Goal: Task Accomplishment & Management: Manage account settings

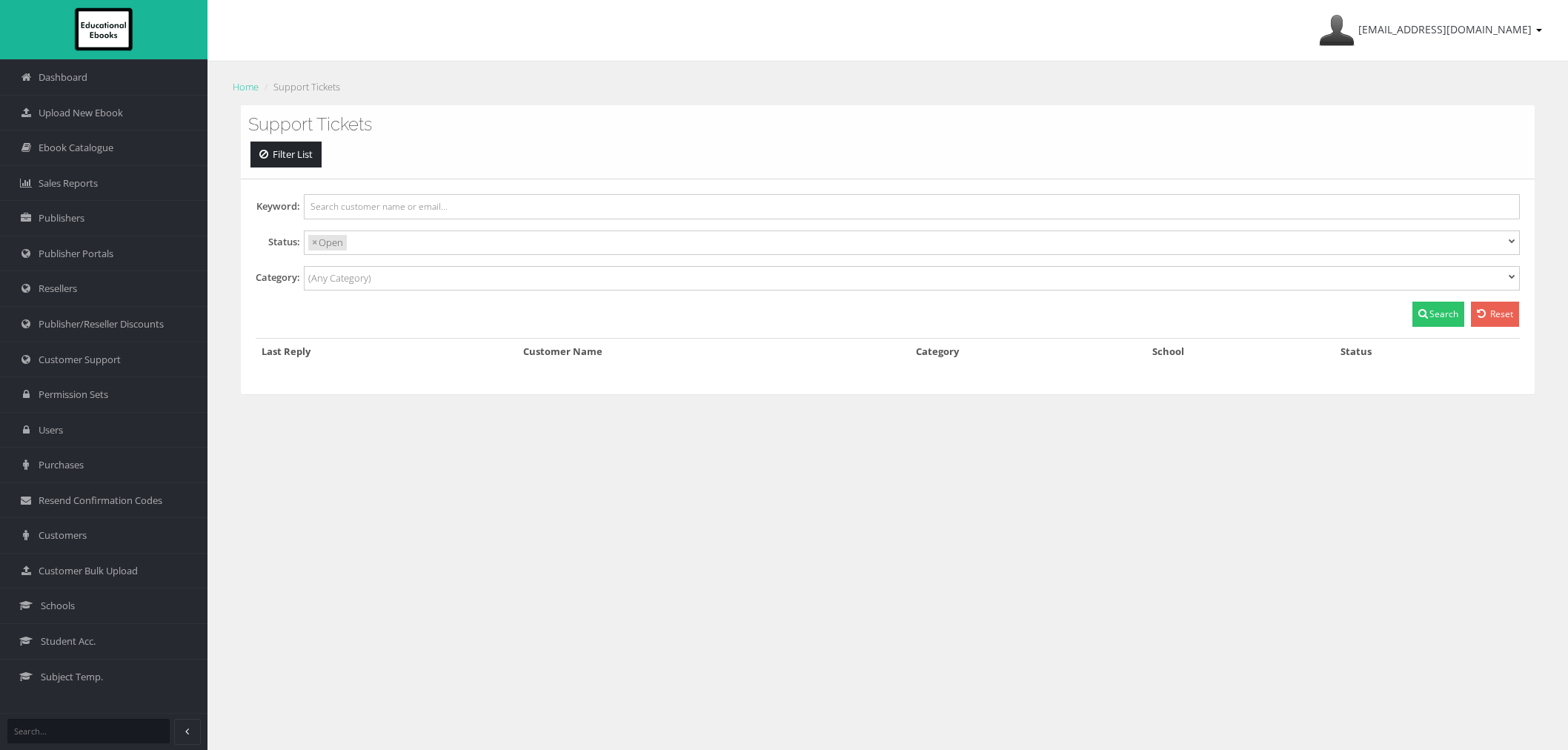
select select
click at [86, 613] on link "Schools" at bounding box center [103, 605] width 207 height 35
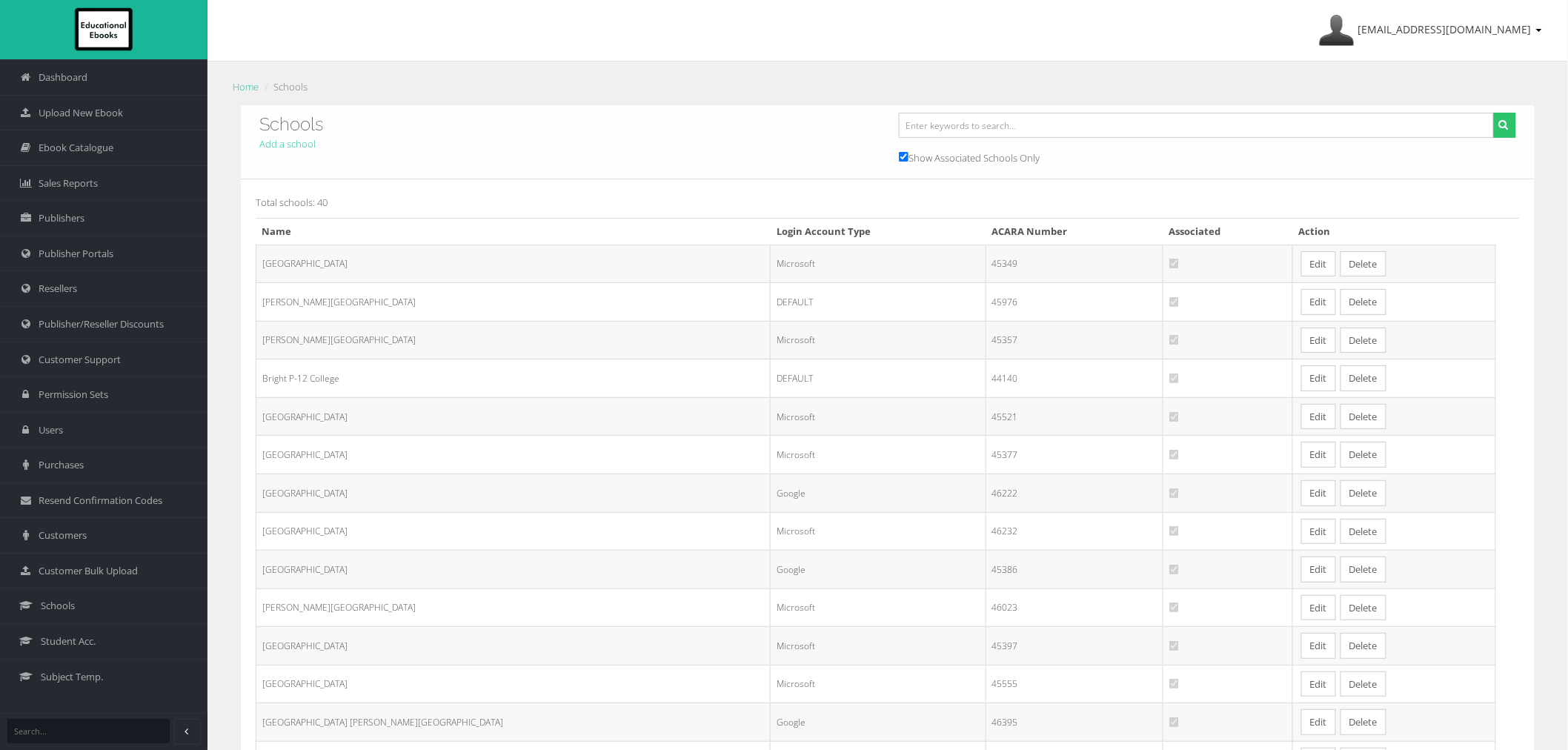
click at [1301, 457] on link "Edit" at bounding box center [1318, 454] width 35 height 26
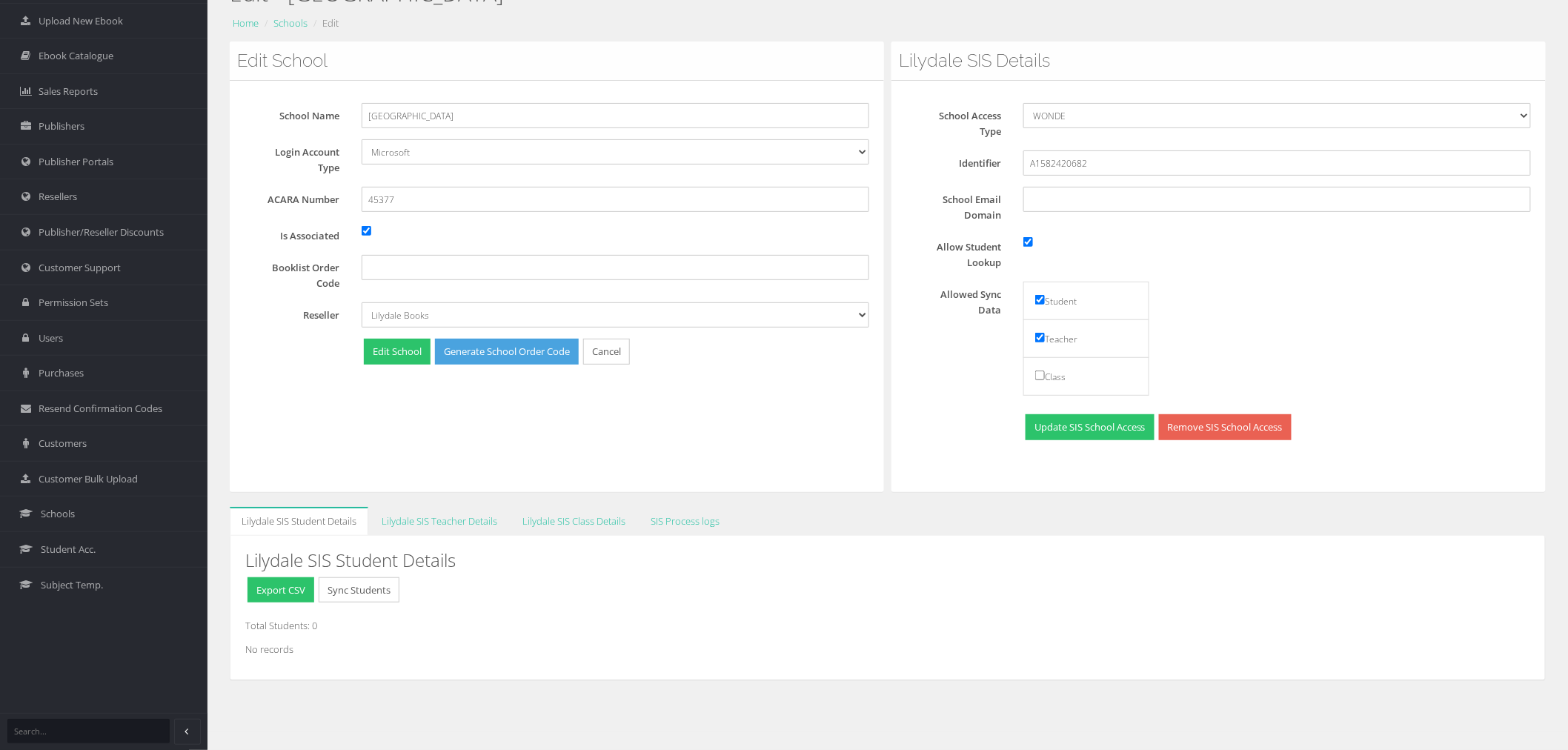
scroll to position [93, 0]
click at [1247, 497] on div "Edit - East Doncaster Secondary College Home Schools Edit Edit School School Na…" at bounding box center [888, 350] width 1361 height 762
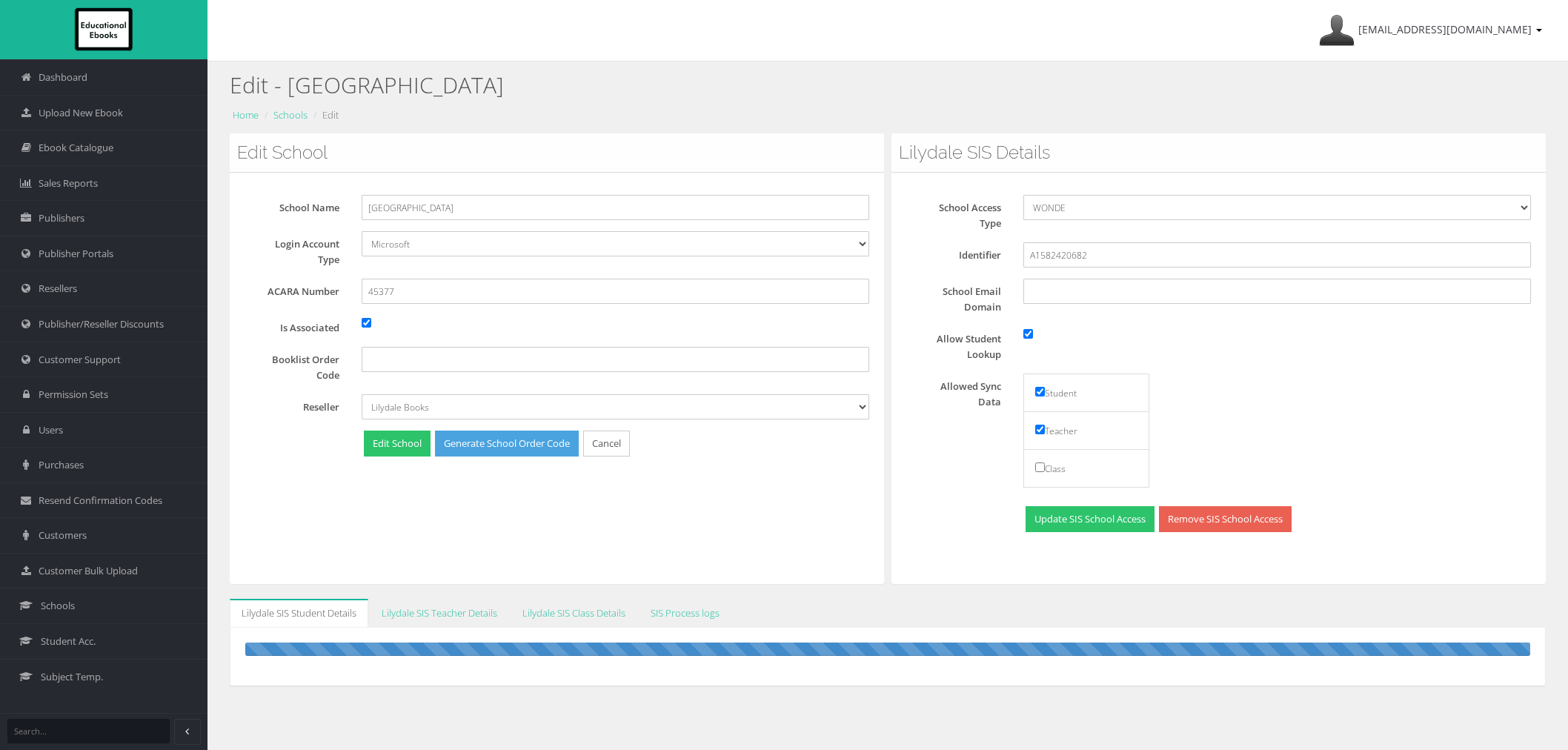
scroll to position [93, 0]
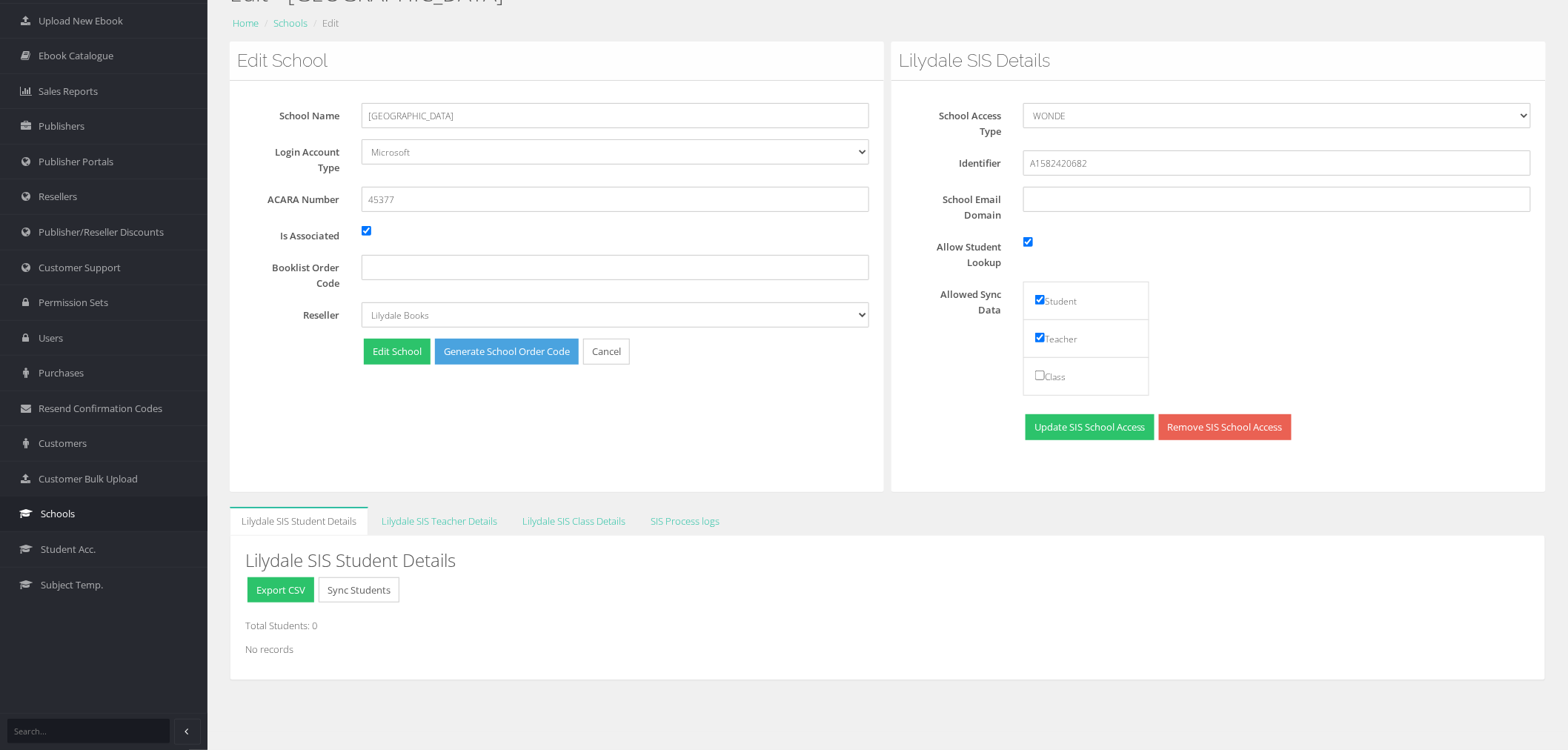
click at [79, 522] on link "Schools" at bounding box center [103, 513] width 207 height 35
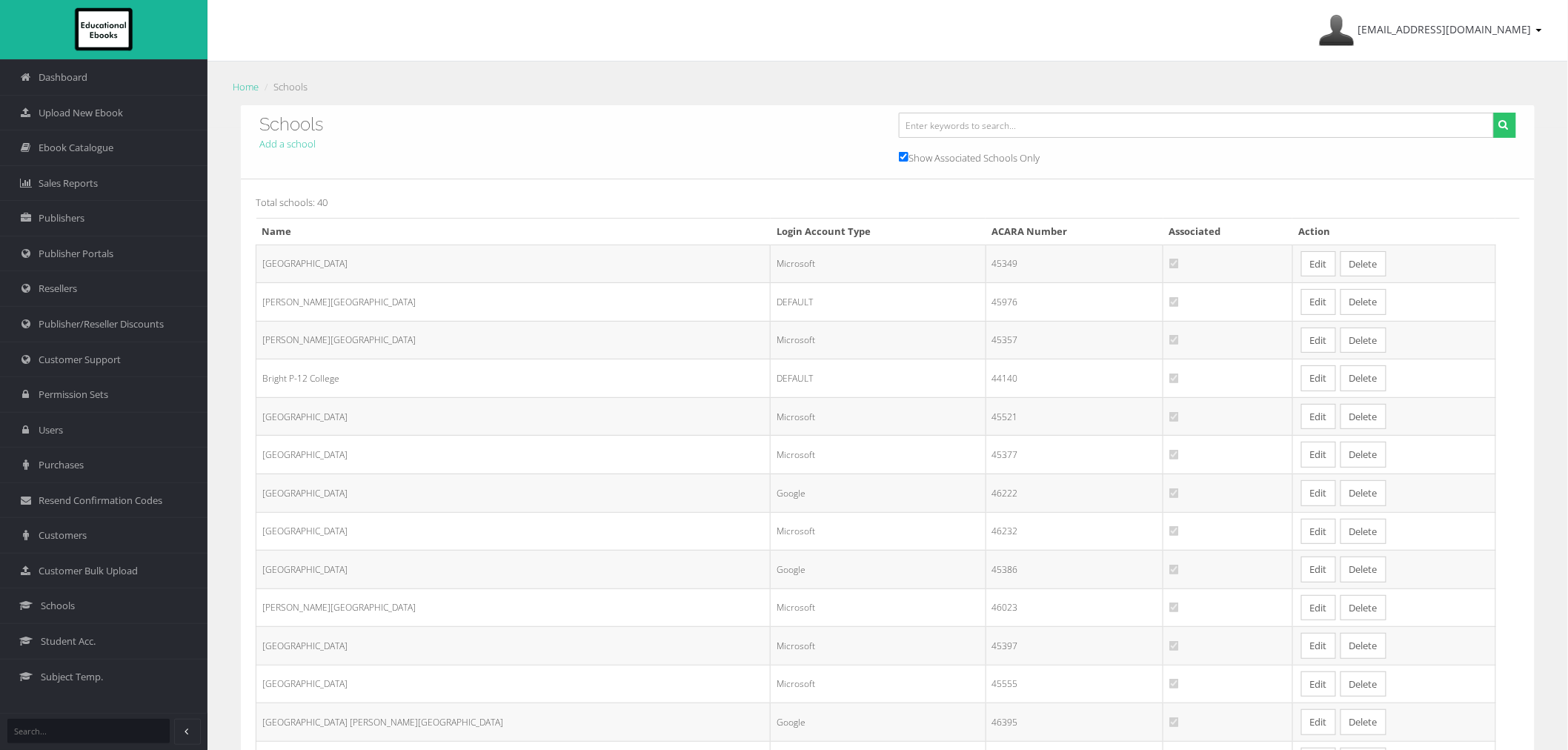
click at [1301, 458] on link "Edit" at bounding box center [1318, 454] width 35 height 26
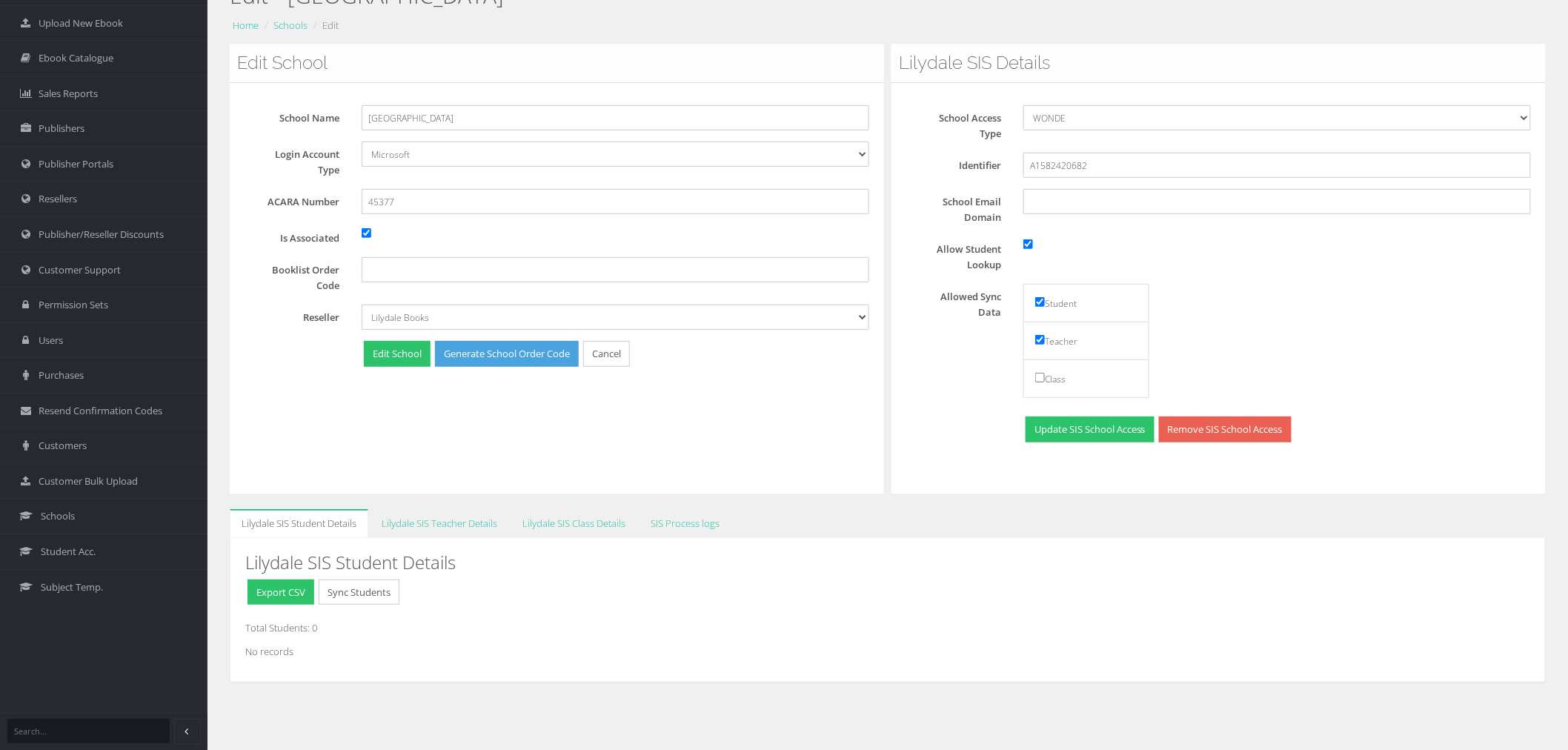
scroll to position [93, 0]
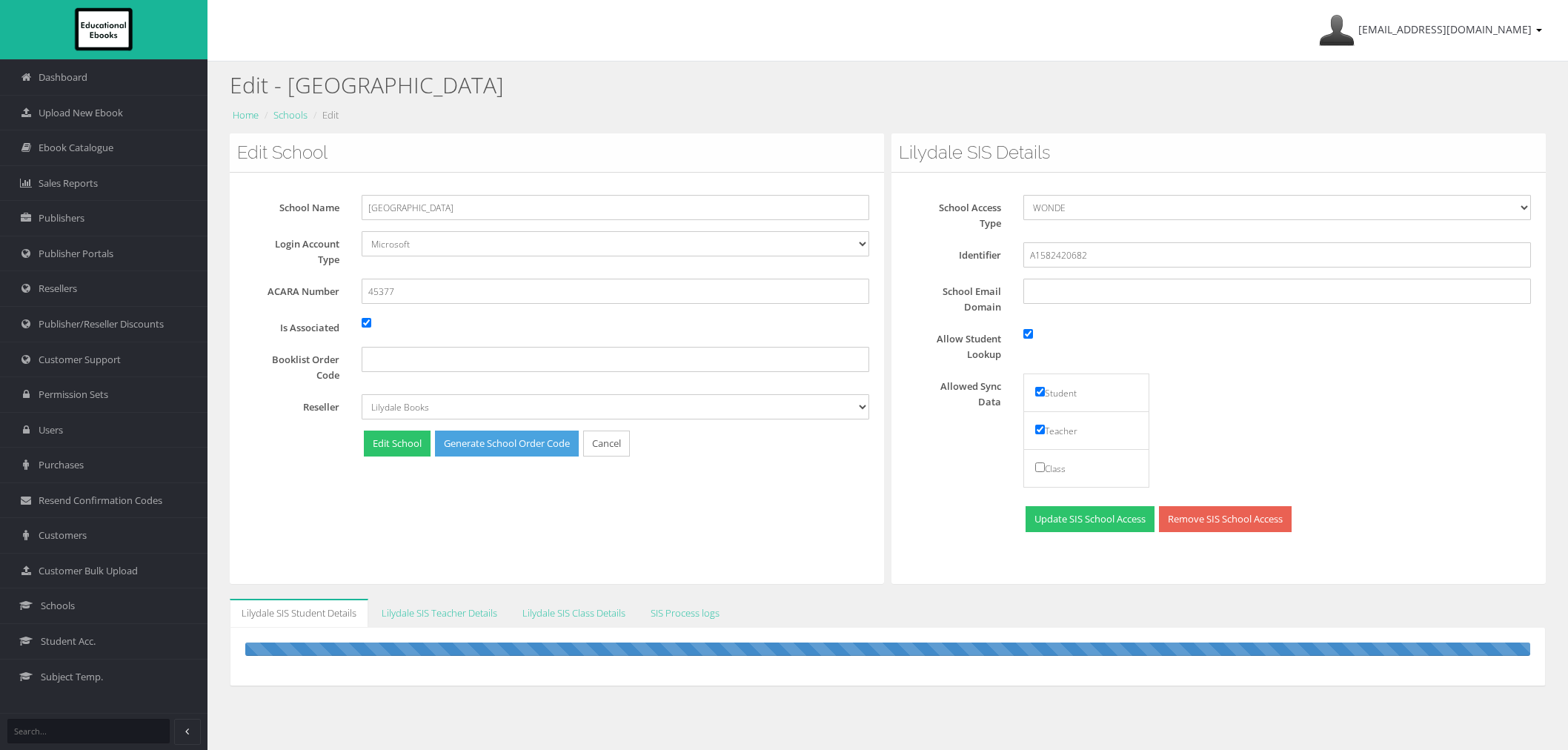
scroll to position [93, 0]
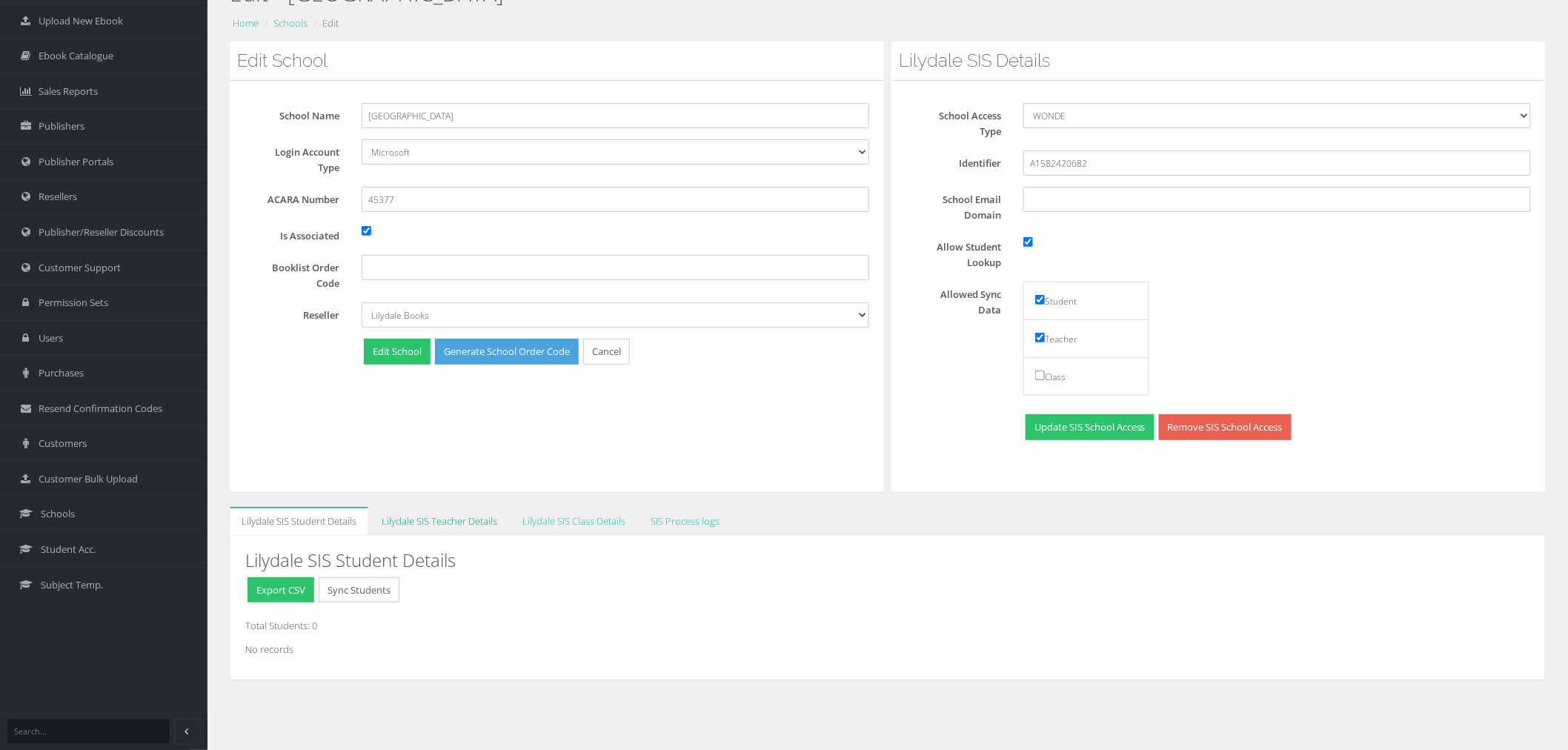
click at [417, 513] on link "Lilydale SIS Teacher Details" at bounding box center [440, 521] width 139 height 29
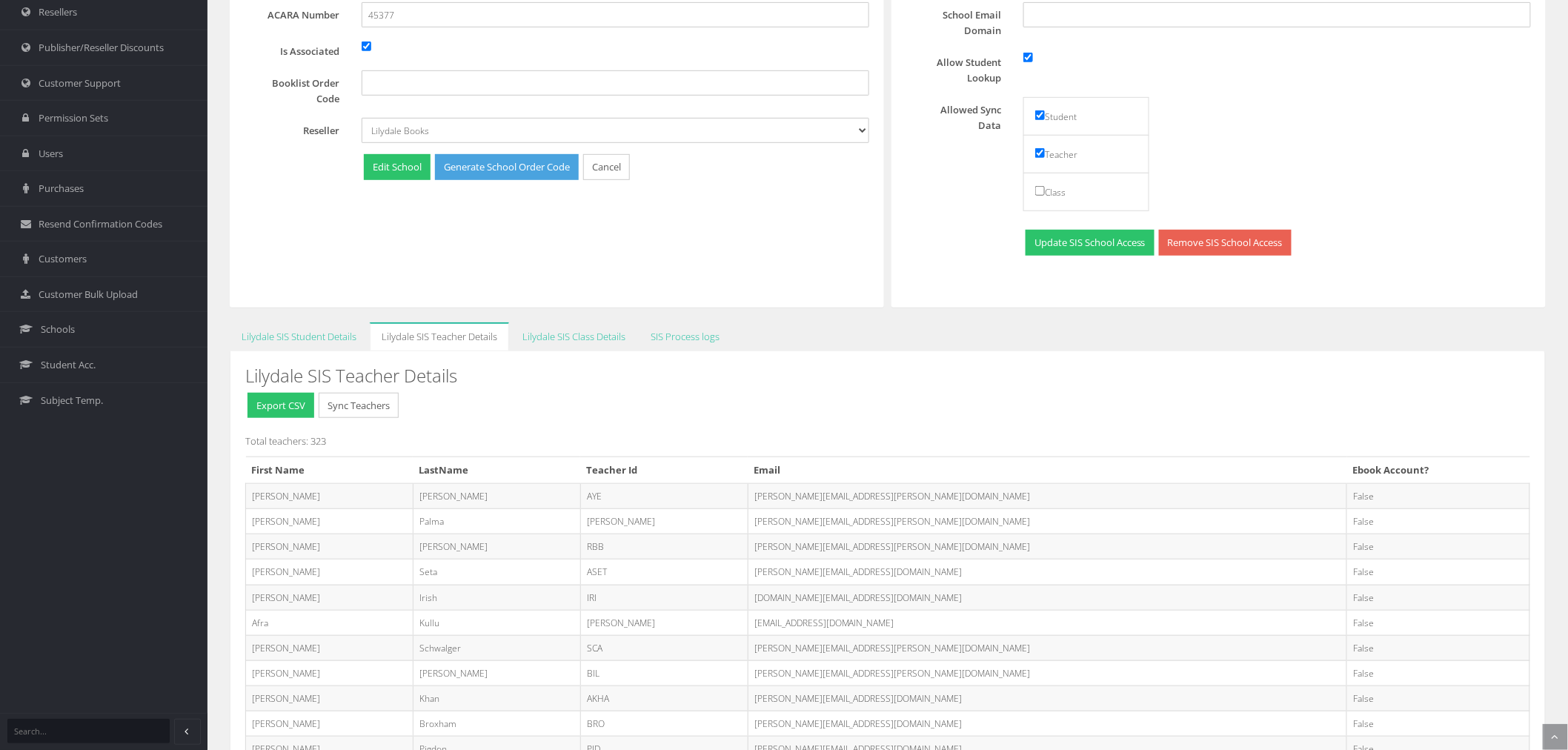
scroll to position [340, 0]
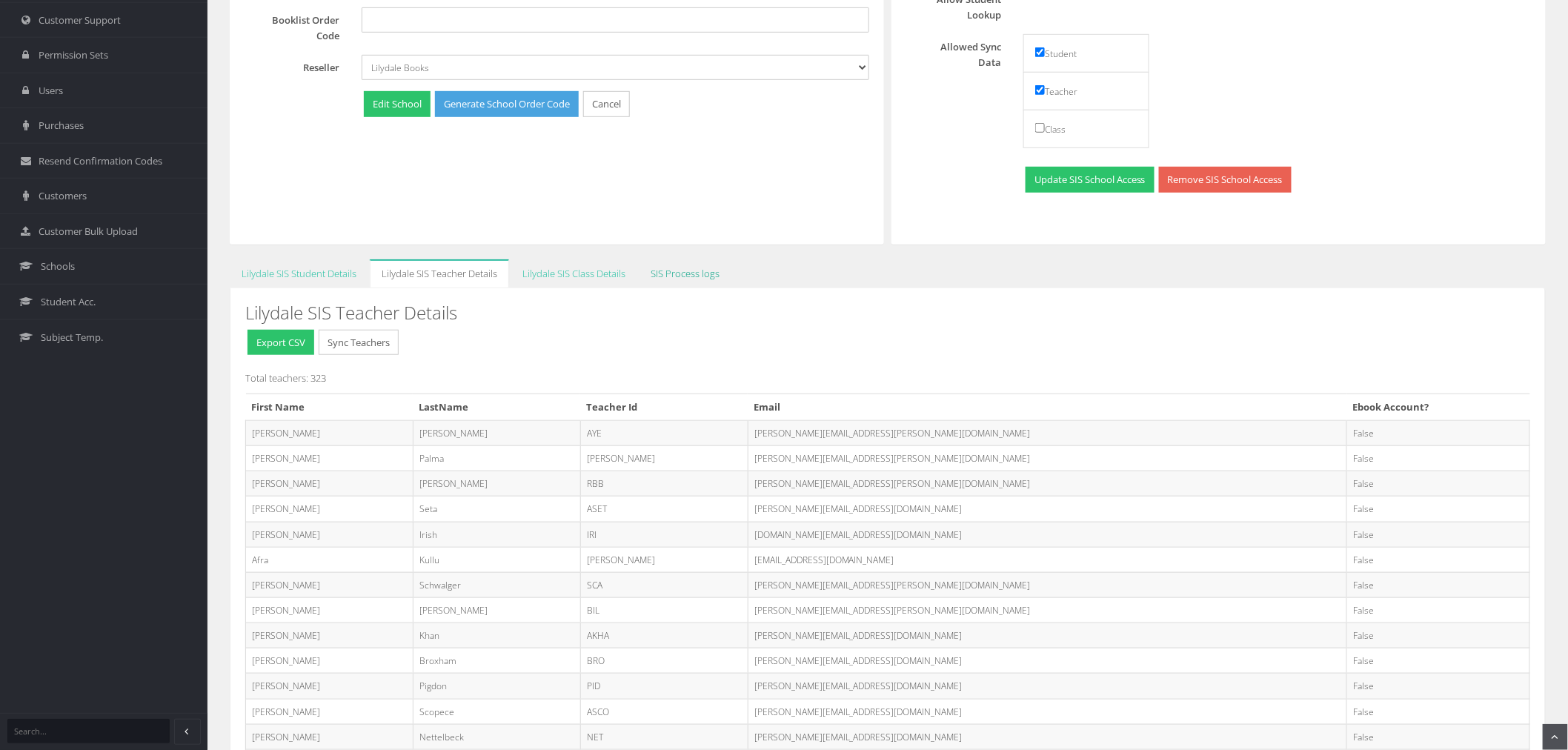
click at [665, 268] on link "SIS Process logs" at bounding box center [685, 273] width 93 height 29
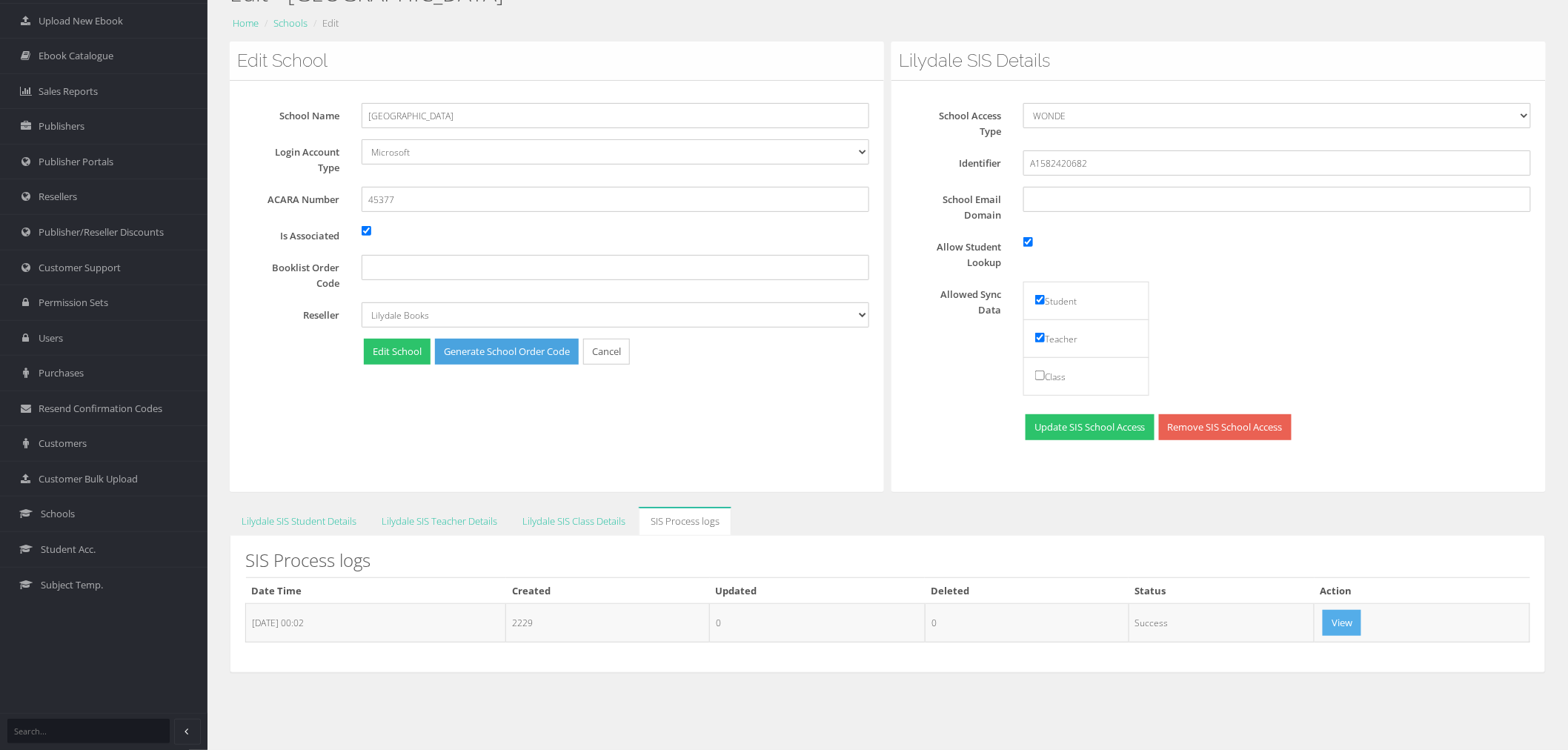
click at [1345, 613] on button "View" at bounding box center [1342, 623] width 38 height 26
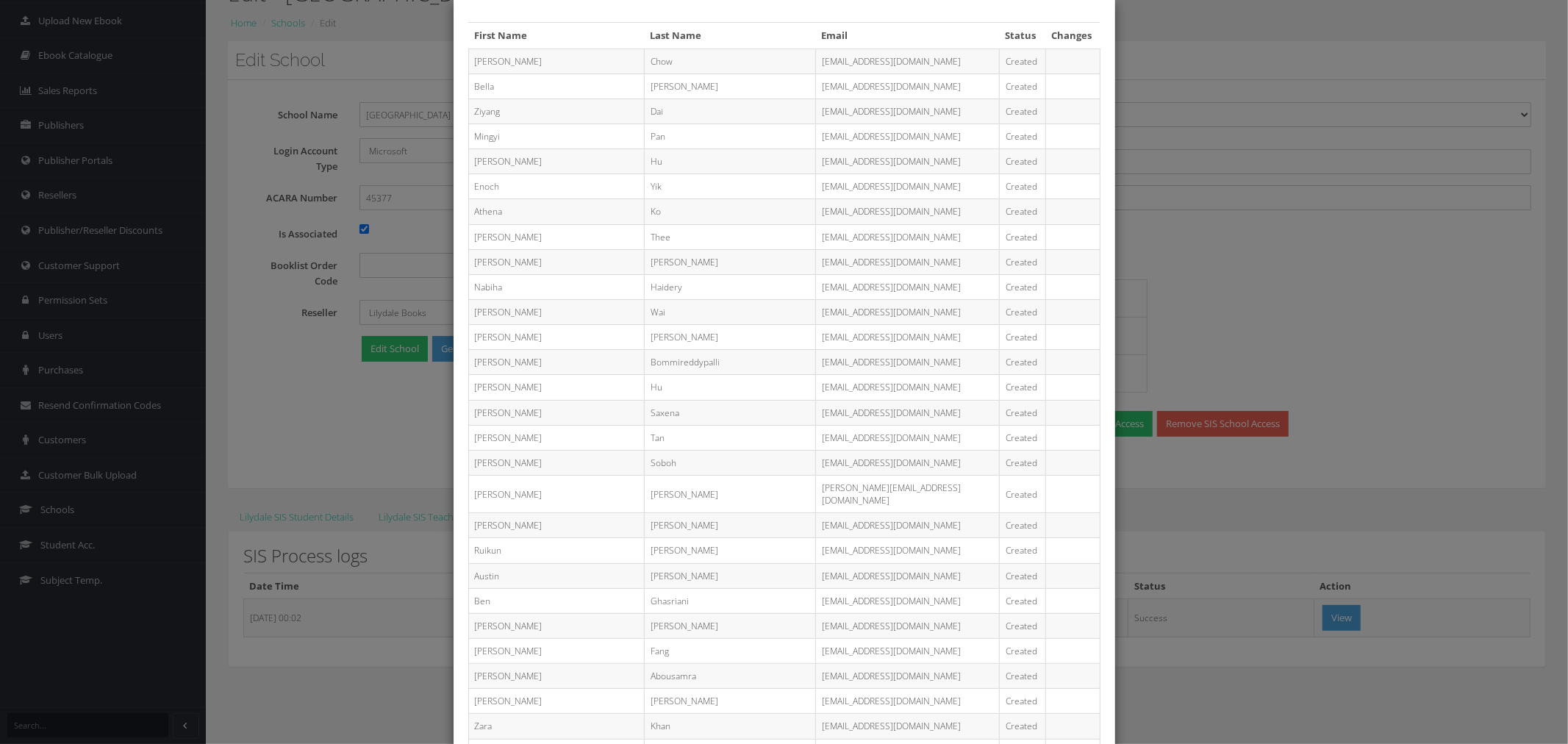
drag, startPoint x: 803, startPoint y: 309, endPoint x: 880, endPoint y: 318, distance: 77.5
click at [880, 318] on td "[EMAIL_ADDRESS][DOMAIN_NAME]" at bounding box center [908, 311] width 184 height 25
copy td "@[DOMAIN_NAME]"
drag, startPoint x: 1277, startPoint y: 283, endPoint x: 1251, endPoint y: 261, distance: 34.1
click at [1280, 282] on div "First Name Last Name Email Status Changes Vinette Chow WCHOT@schools.vic.edu.au…" at bounding box center [784, 372] width 1568 height 744
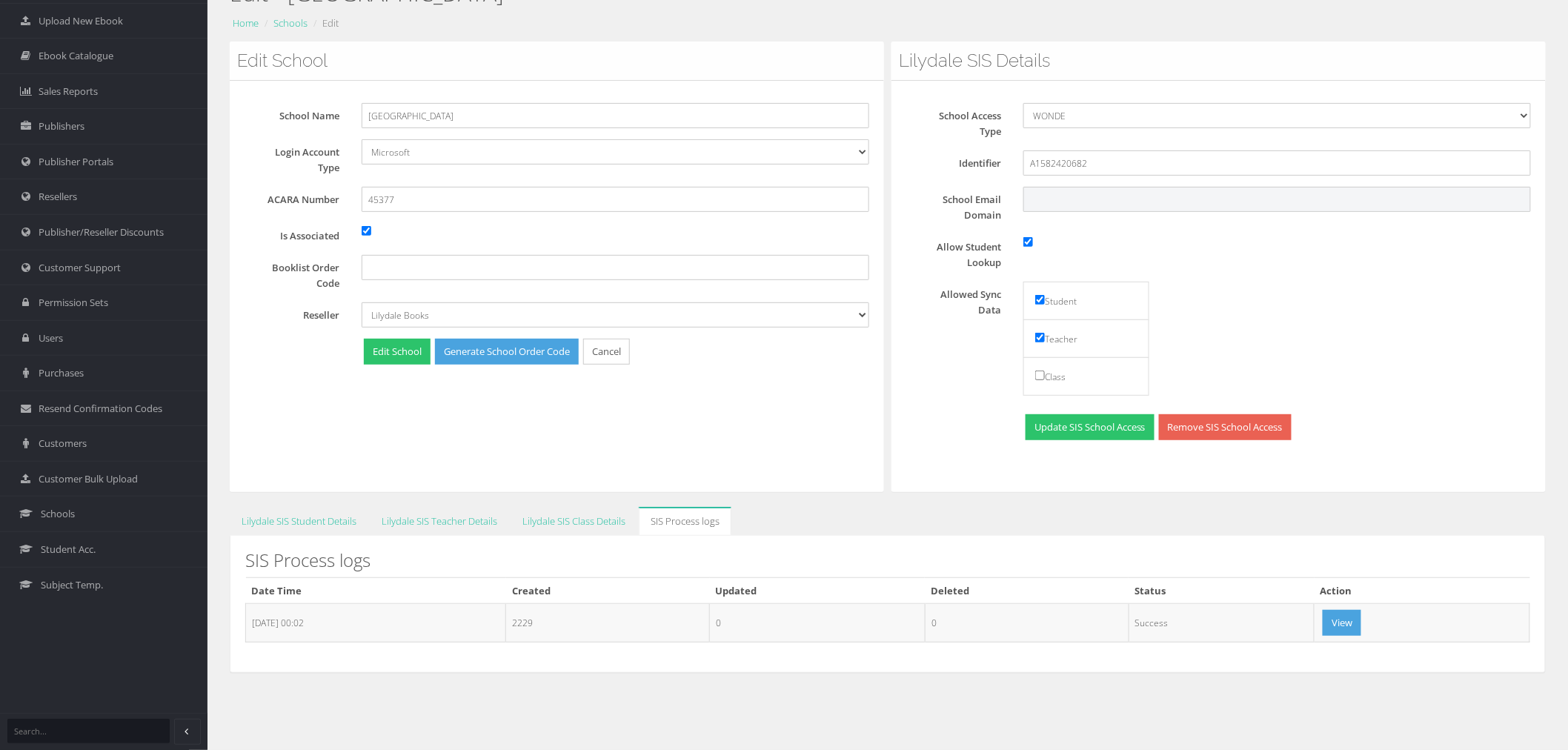
click at [1052, 210] on input "School Email Domain" at bounding box center [1277, 199] width 508 height 25
paste input "@[DOMAIN_NAME]"
type input "@[DOMAIN_NAME]"
click at [1115, 426] on button "Update SIS School Access" at bounding box center [1090, 427] width 129 height 26
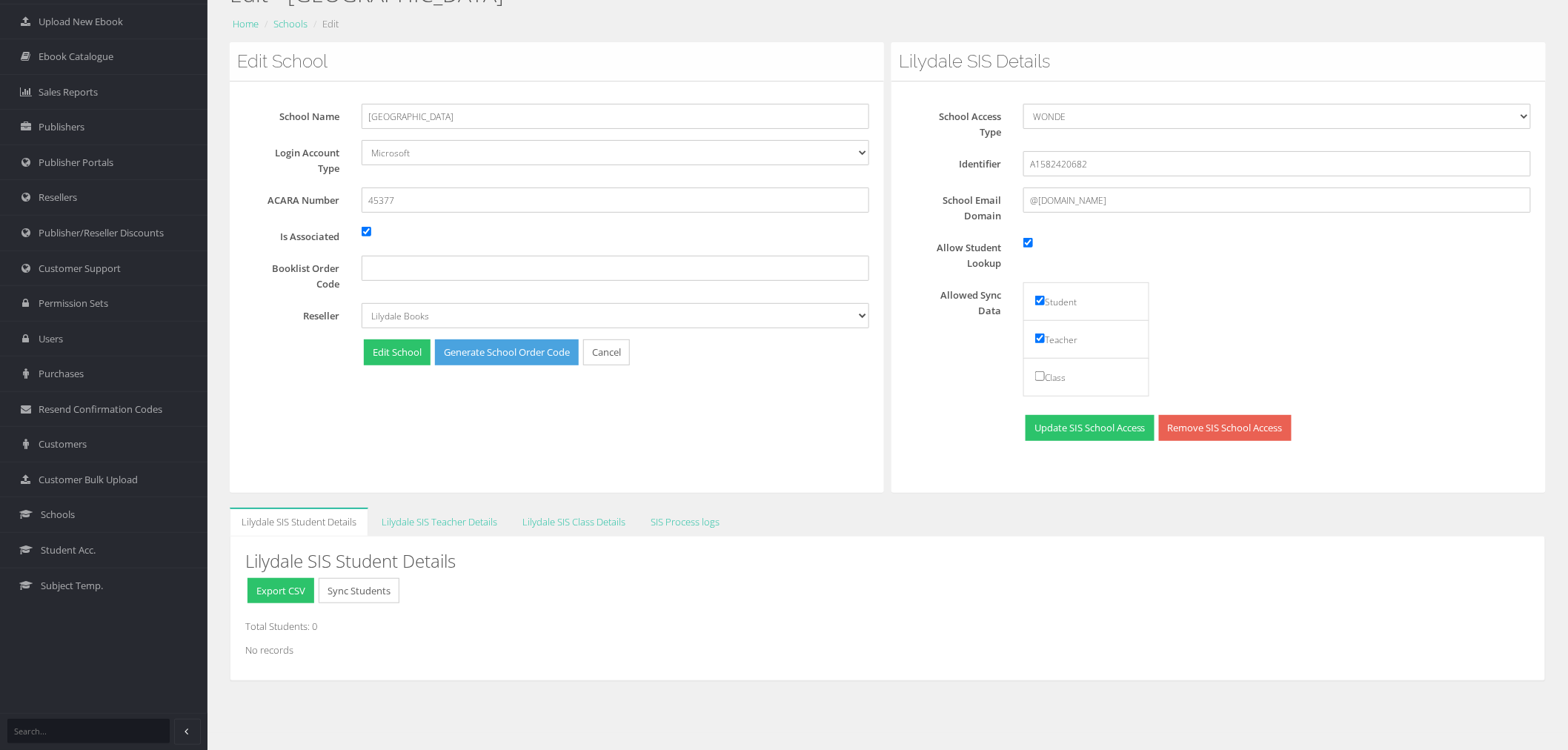
scroll to position [93, 0]
click at [411, 507] on link "Lilydale SIS Teacher Details" at bounding box center [440, 521] width 139 height 29
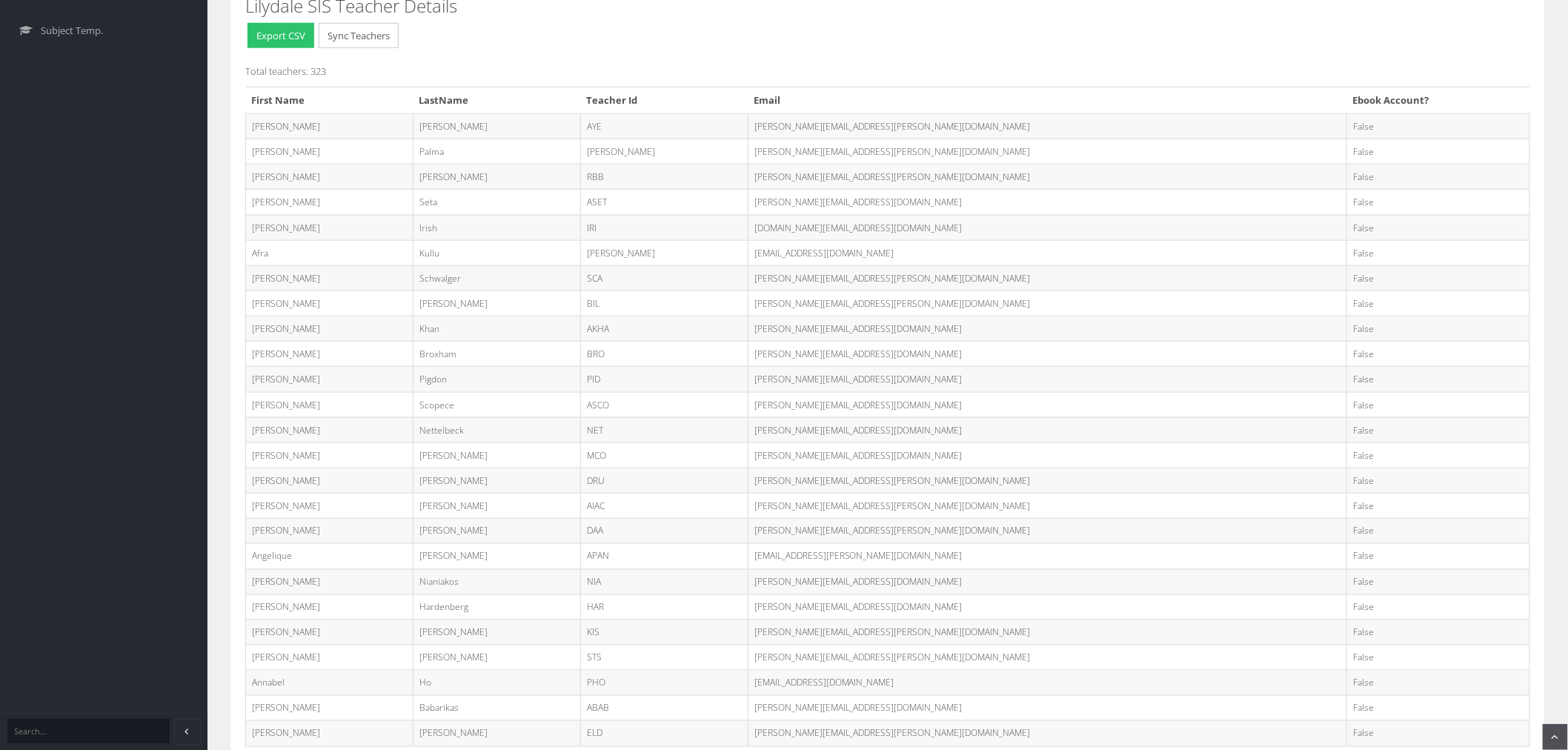
scroll to position [669, 0]
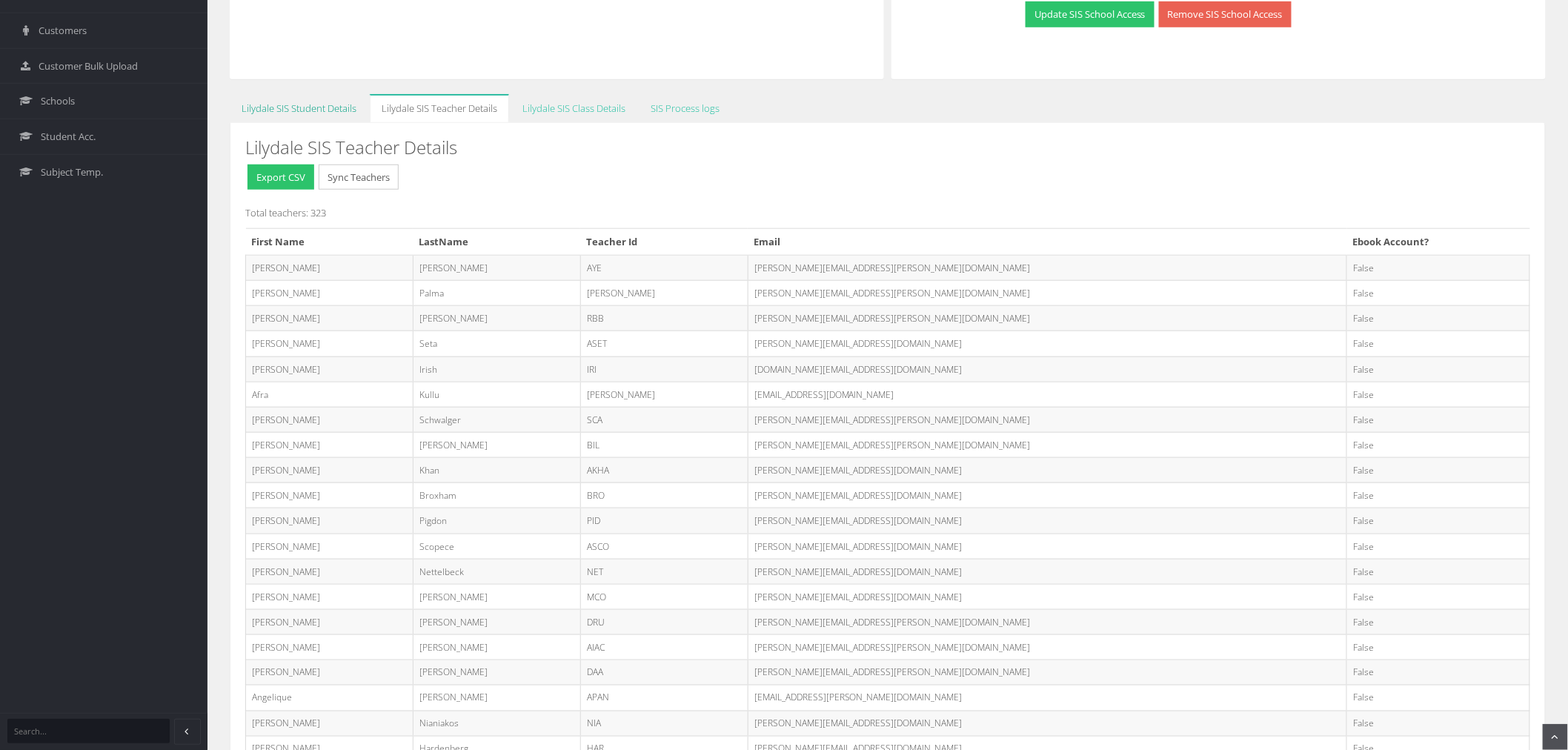
click at [282, 114] on link "Lilydale SIS Student Details" at bounding box center [299, 108] width 138 height 29
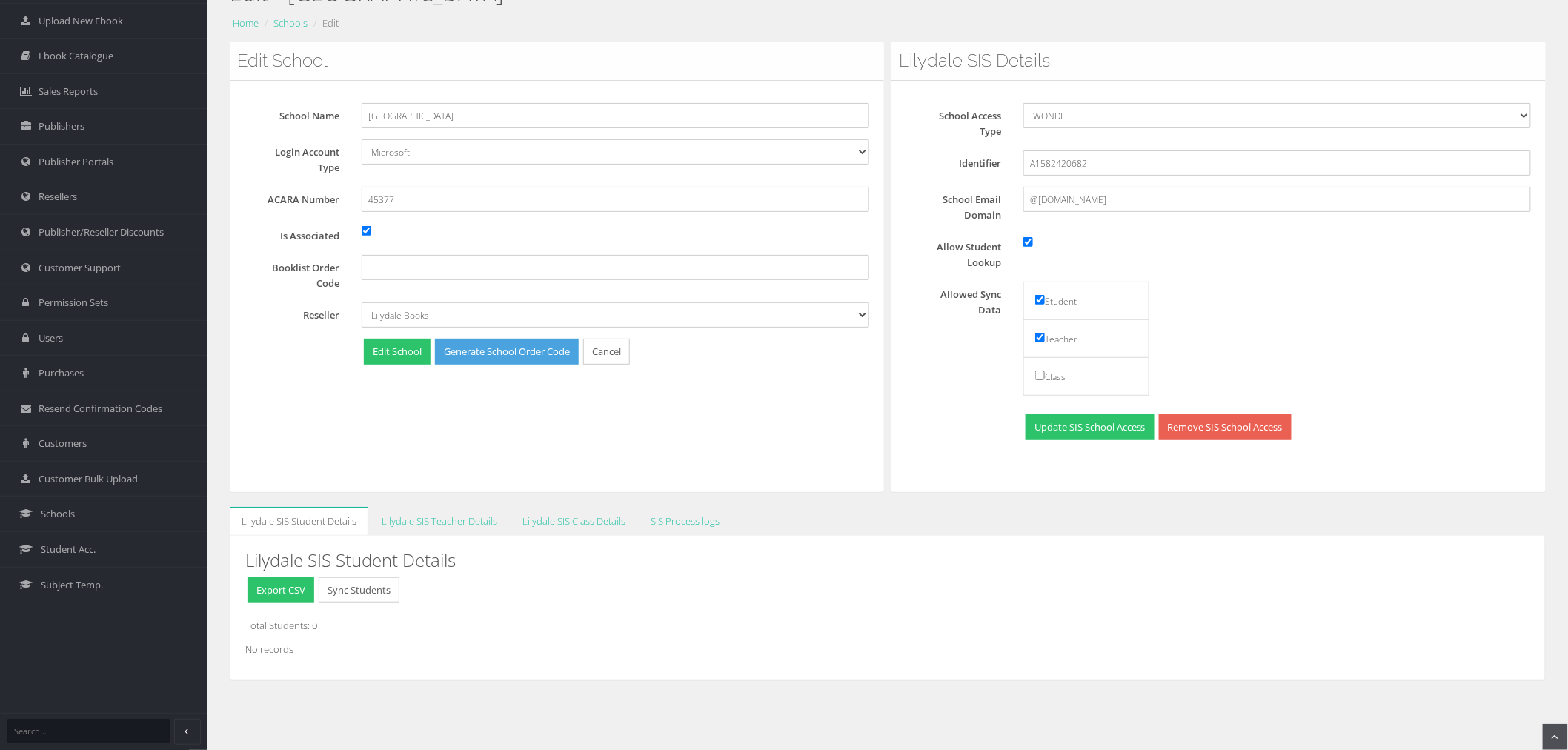
scroll to position [93, 0]
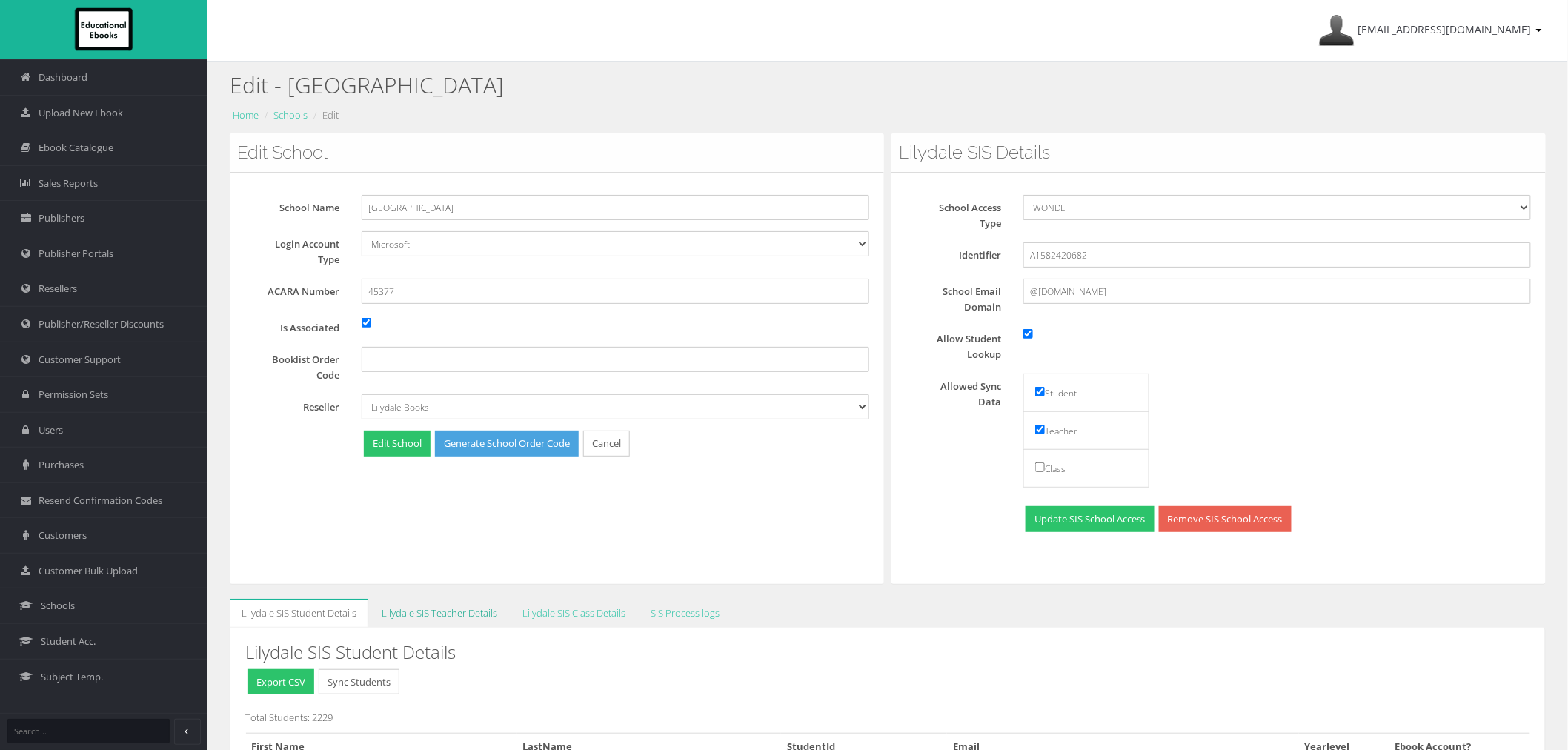
click at [431, 621] on link "Lilydale SIS Teacher Details" at bounding box center [440, 612] width 139 height 29
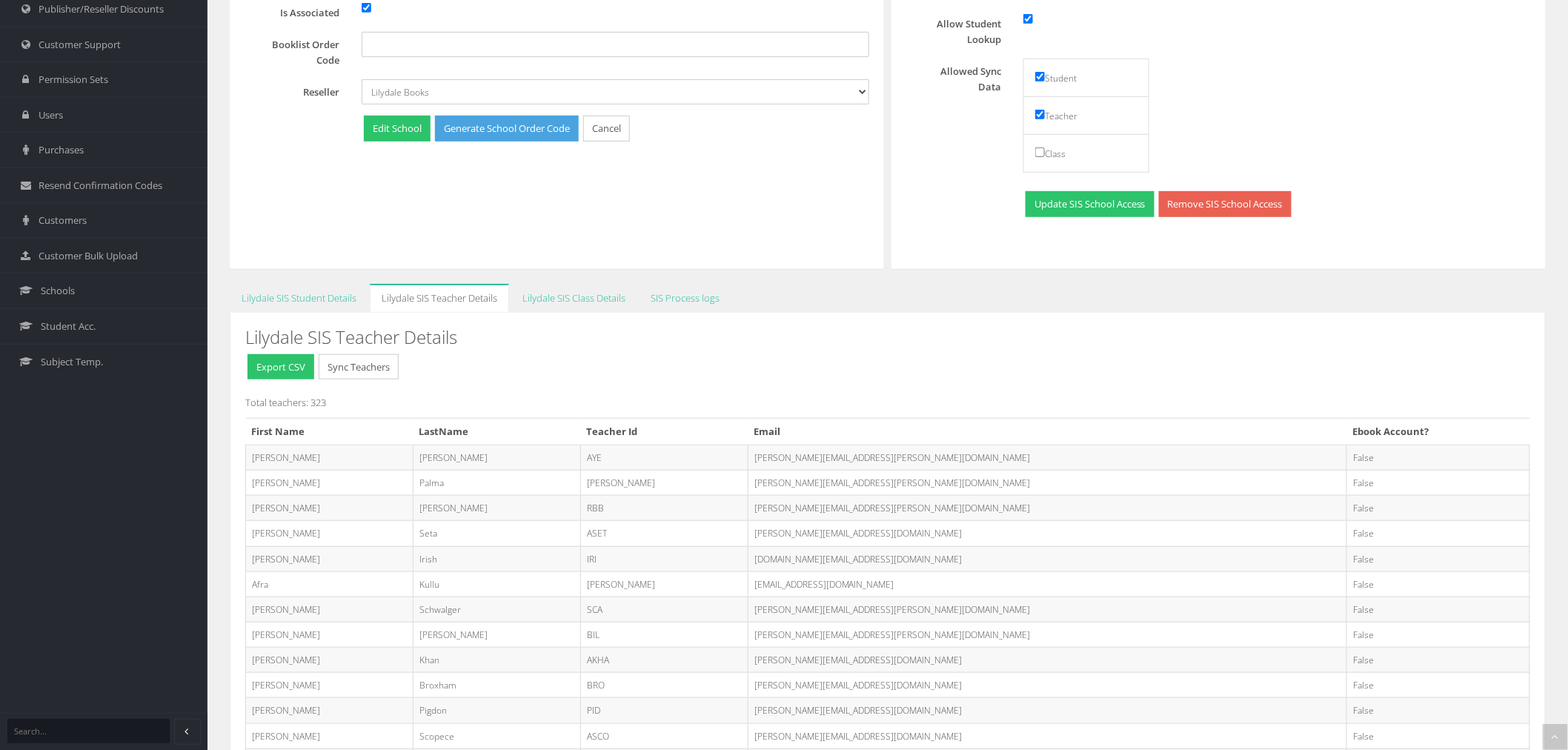
scroll to position [329, 0]
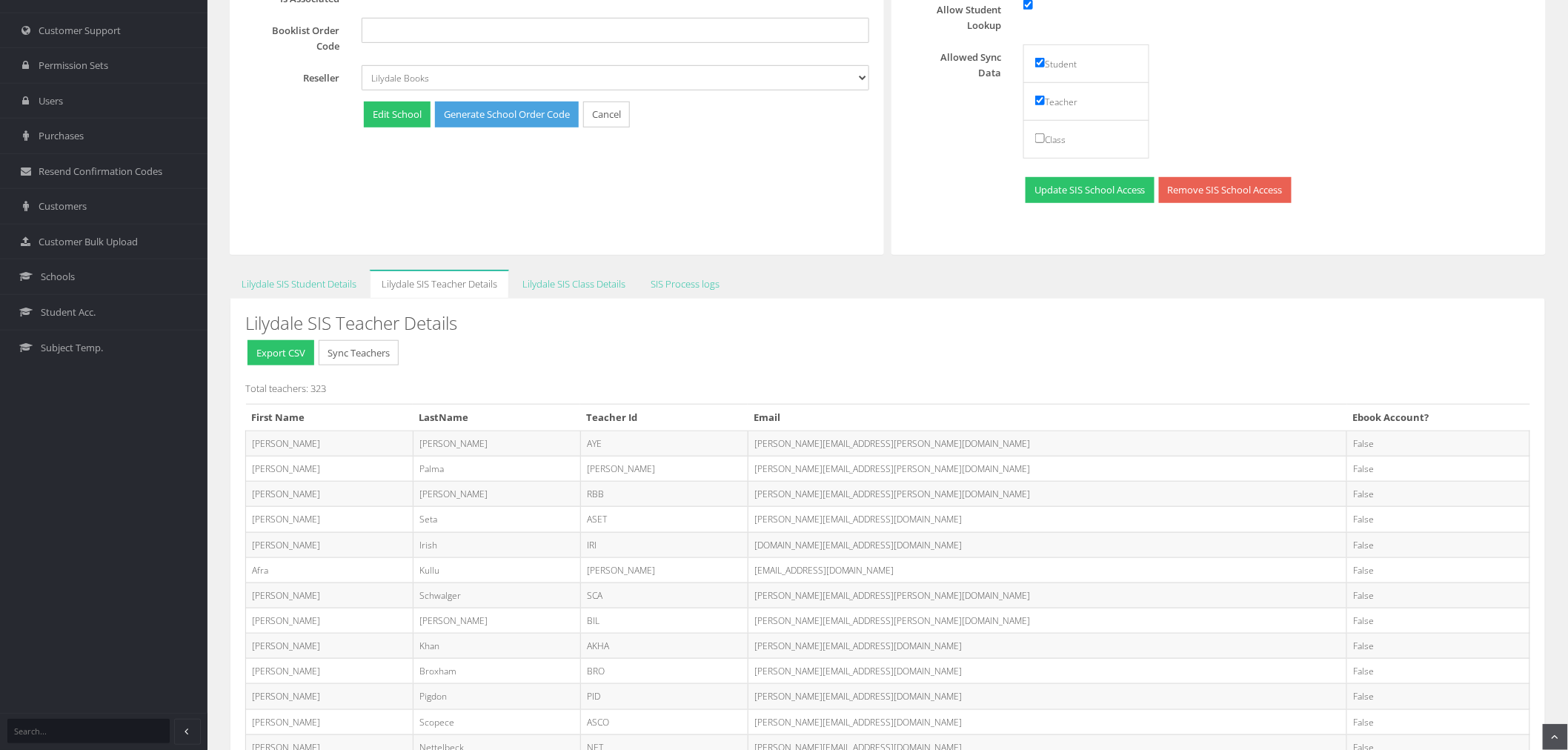
click at [381, 355] on button "Sync Teachers" at bounding box center [359, 353] width 80 height 26
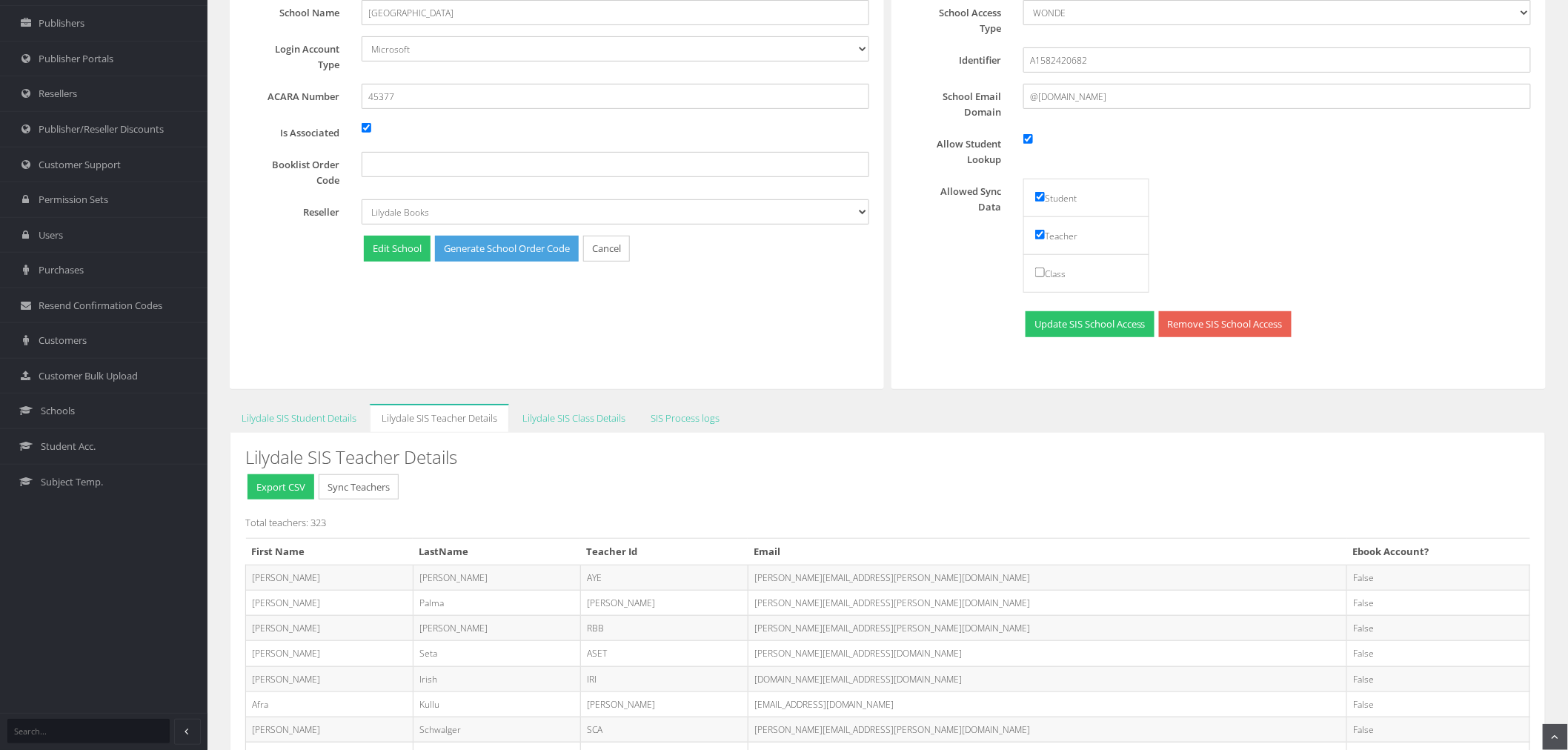
scroll to position [246, 0]
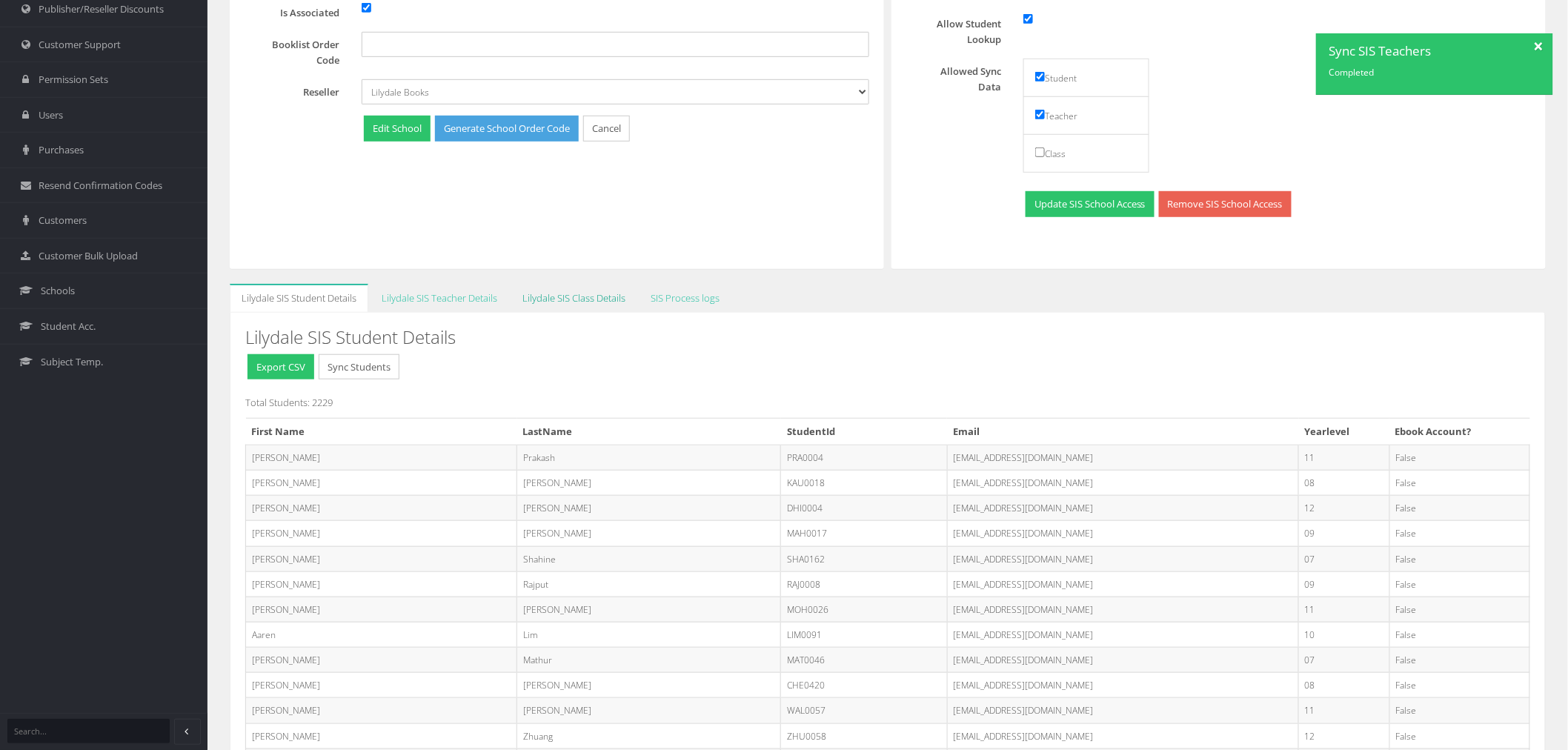
scroll to position [329, 0]
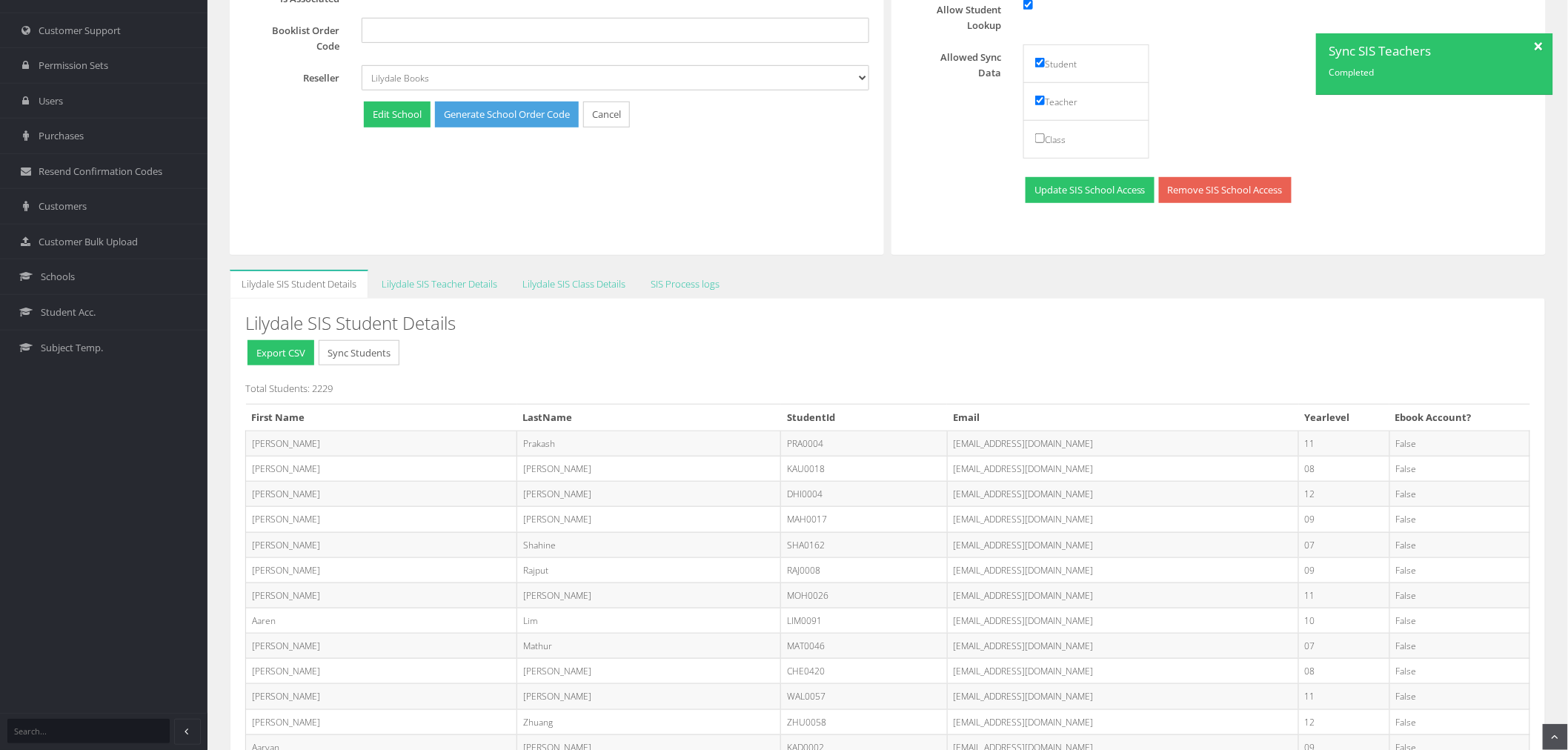
click at [1536, 39] on div at bounding box center [1540, 44] width 26 height 22
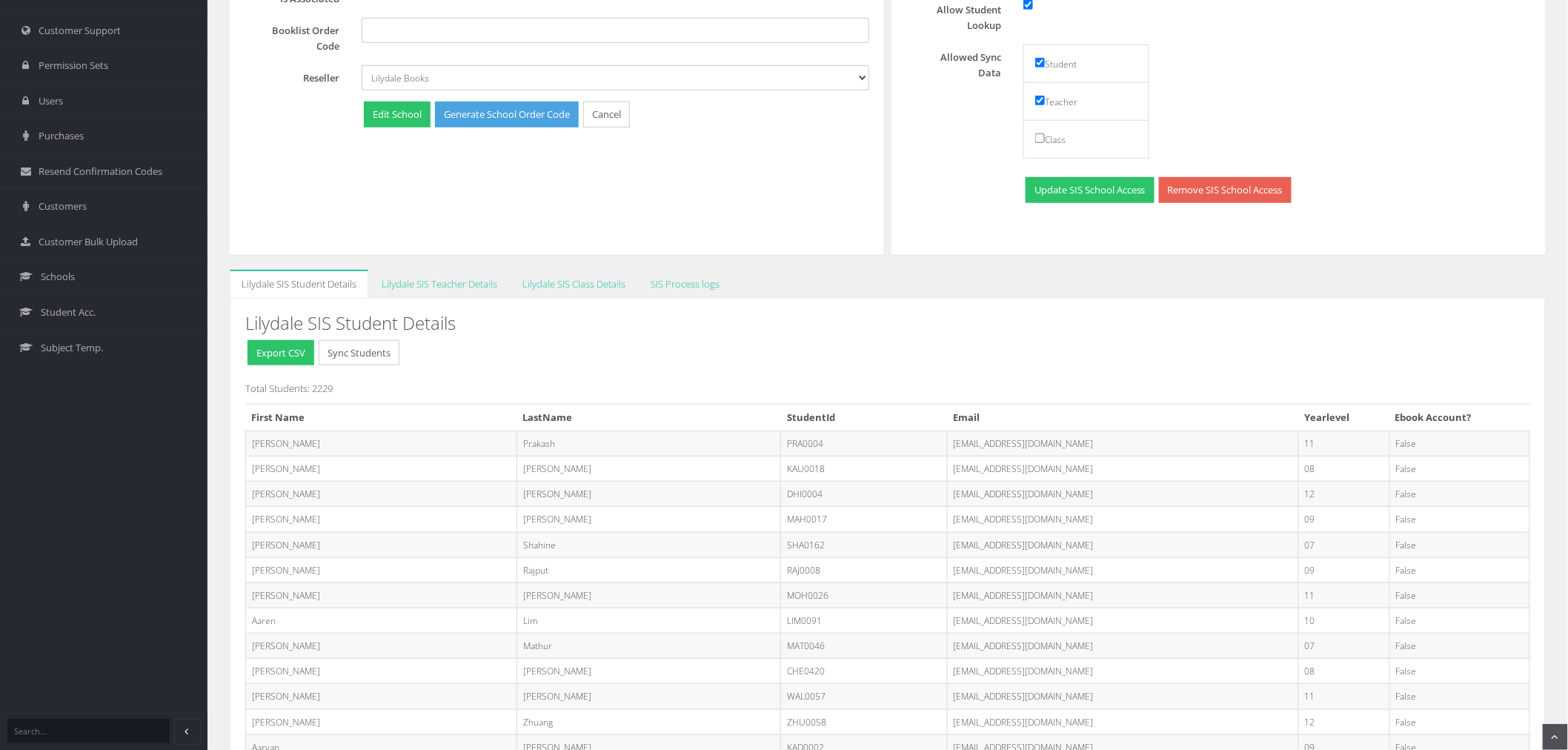
click at [386, 361] on button "Sync Students" at bounding box center [359, 353] width 81 height 26
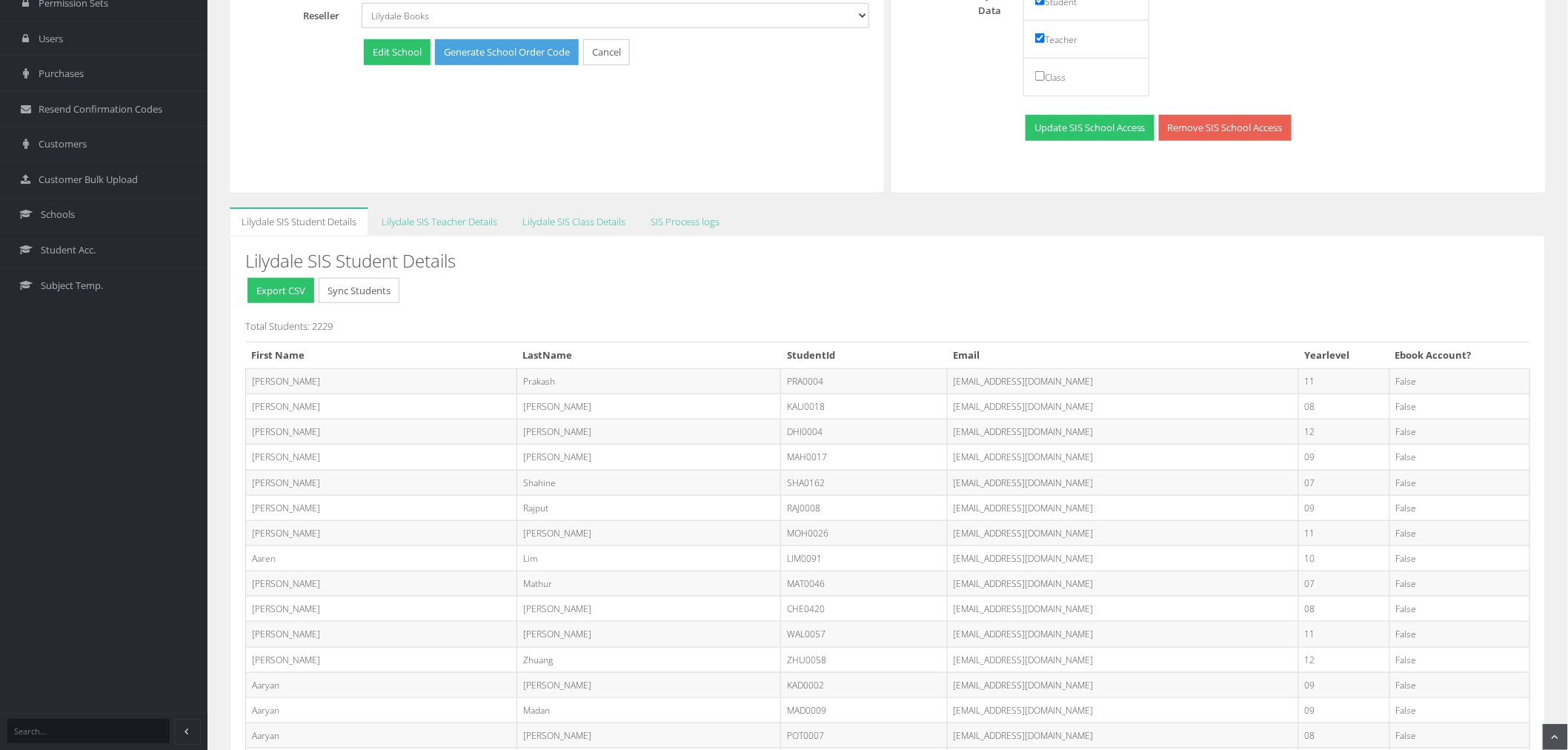
scroll to position [494, 0]
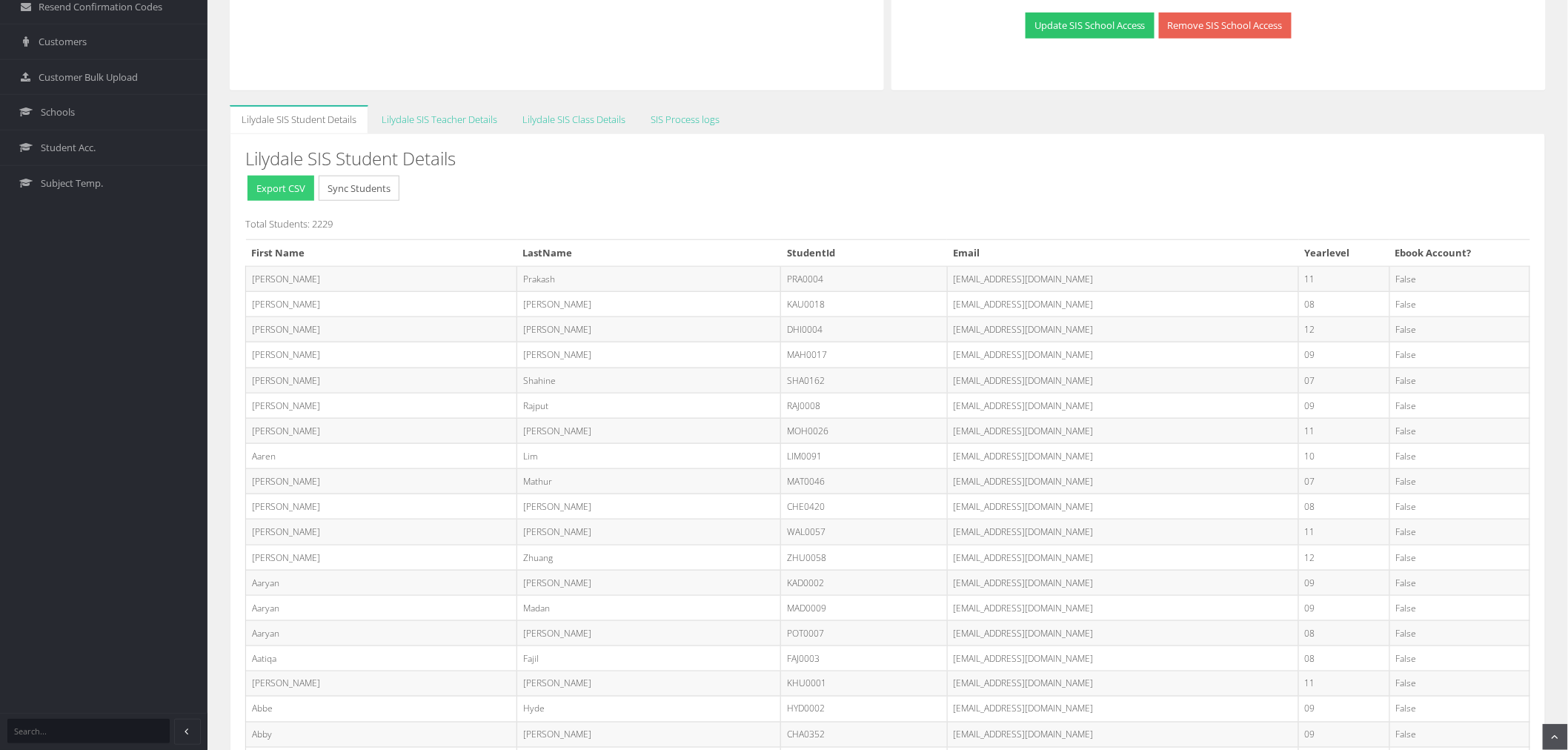
click at [262, 181] on button "Export CSV" at bounding box center [280, 189] width 66 height 26
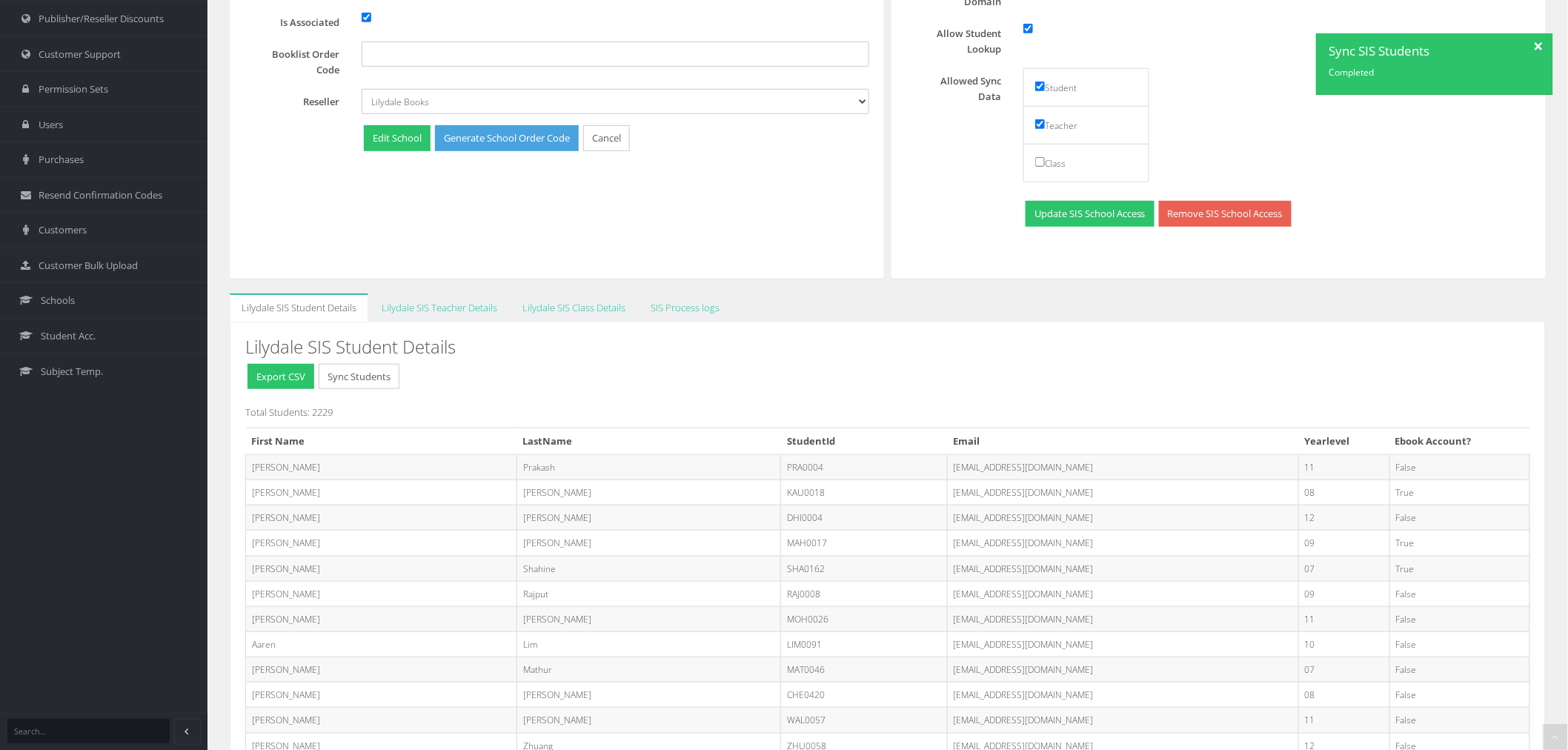
scroll to position [329, 0]
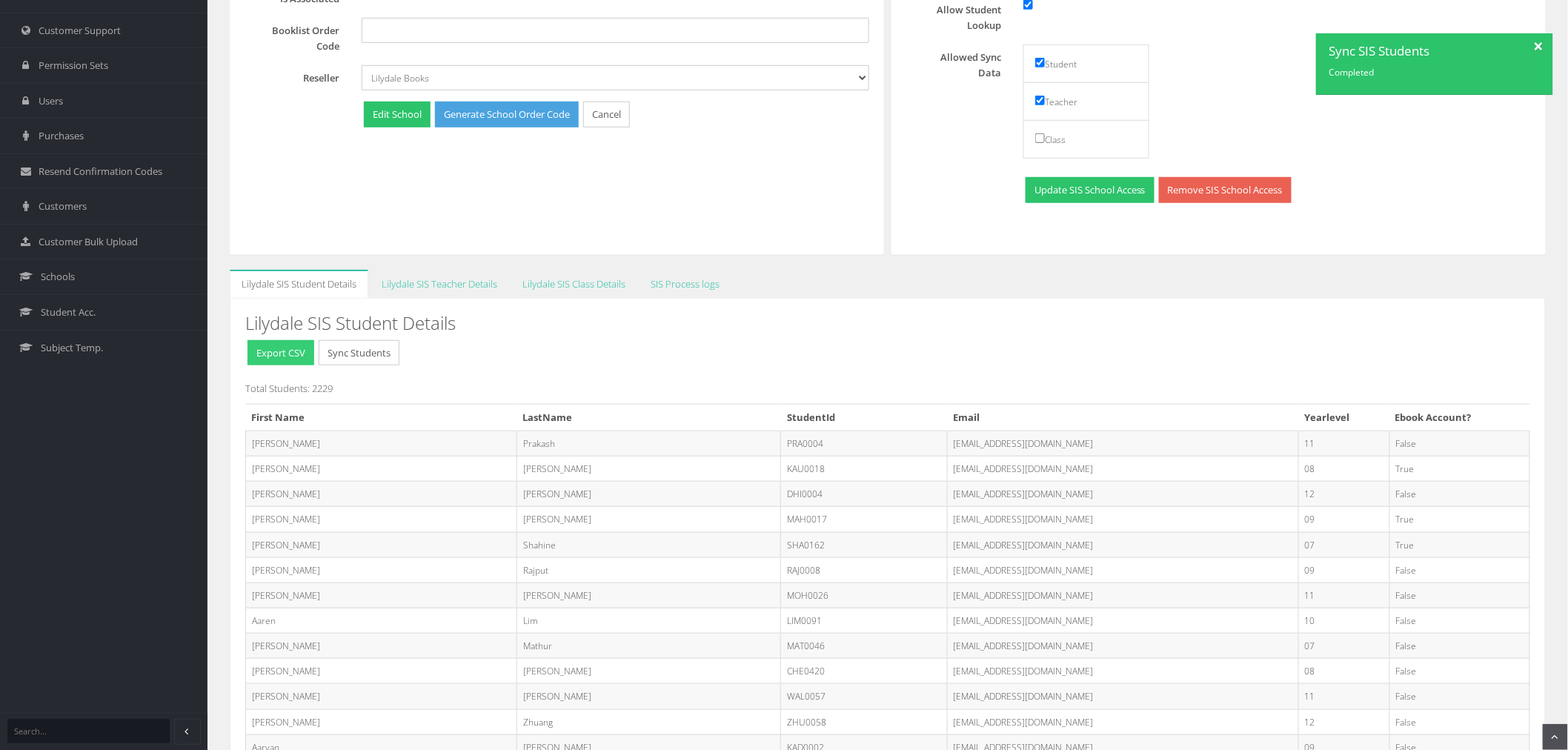
click at [264, 350] on button "Export CSV" at bounding box center [280, 353] width 66 height 26
click at [1546, 44] on div at bounding box center [1540, 44] width 26 height 22
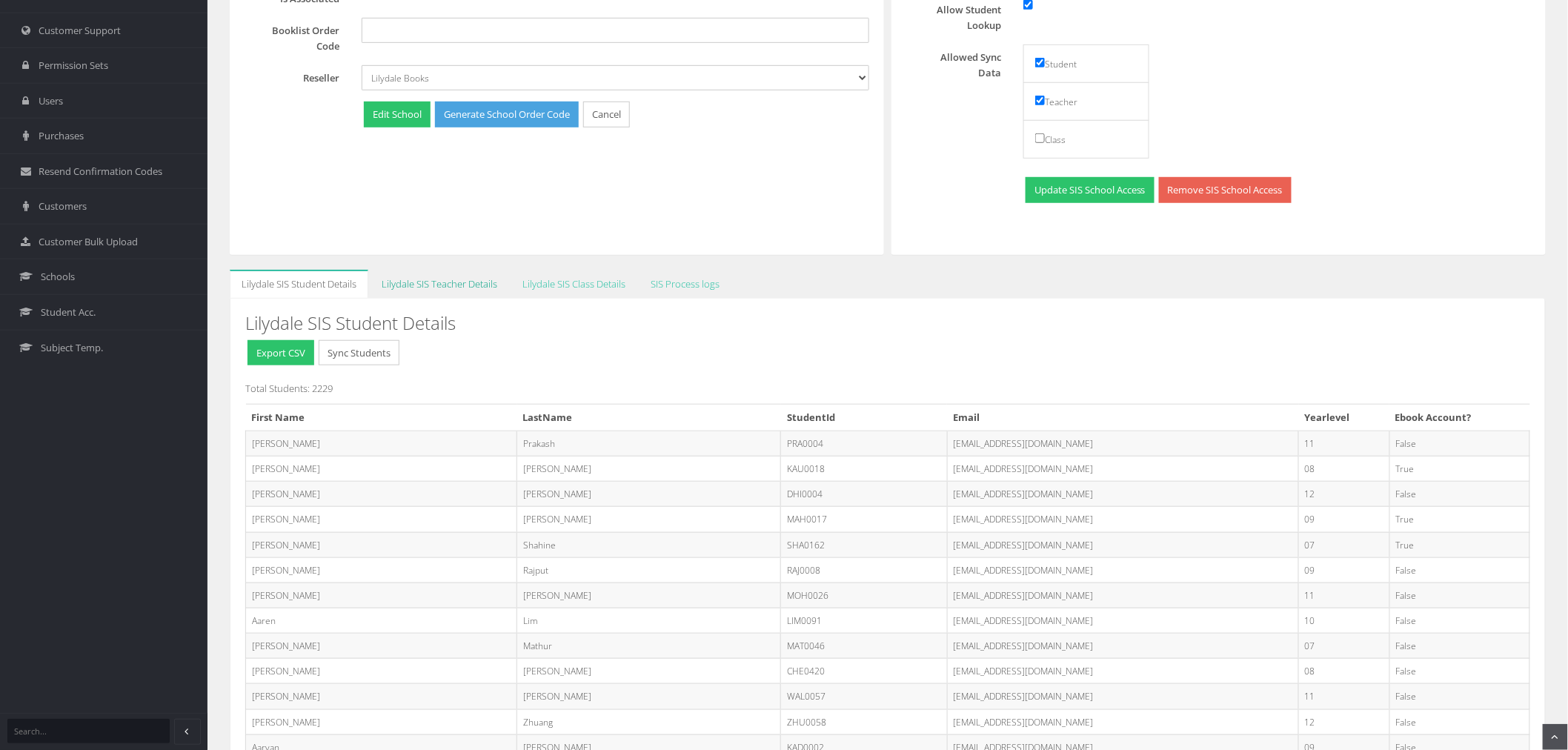
click at [424, 283] on link "Lilydale SIS Teacher Details" at bounding box center [440, 283] width 139 height 29
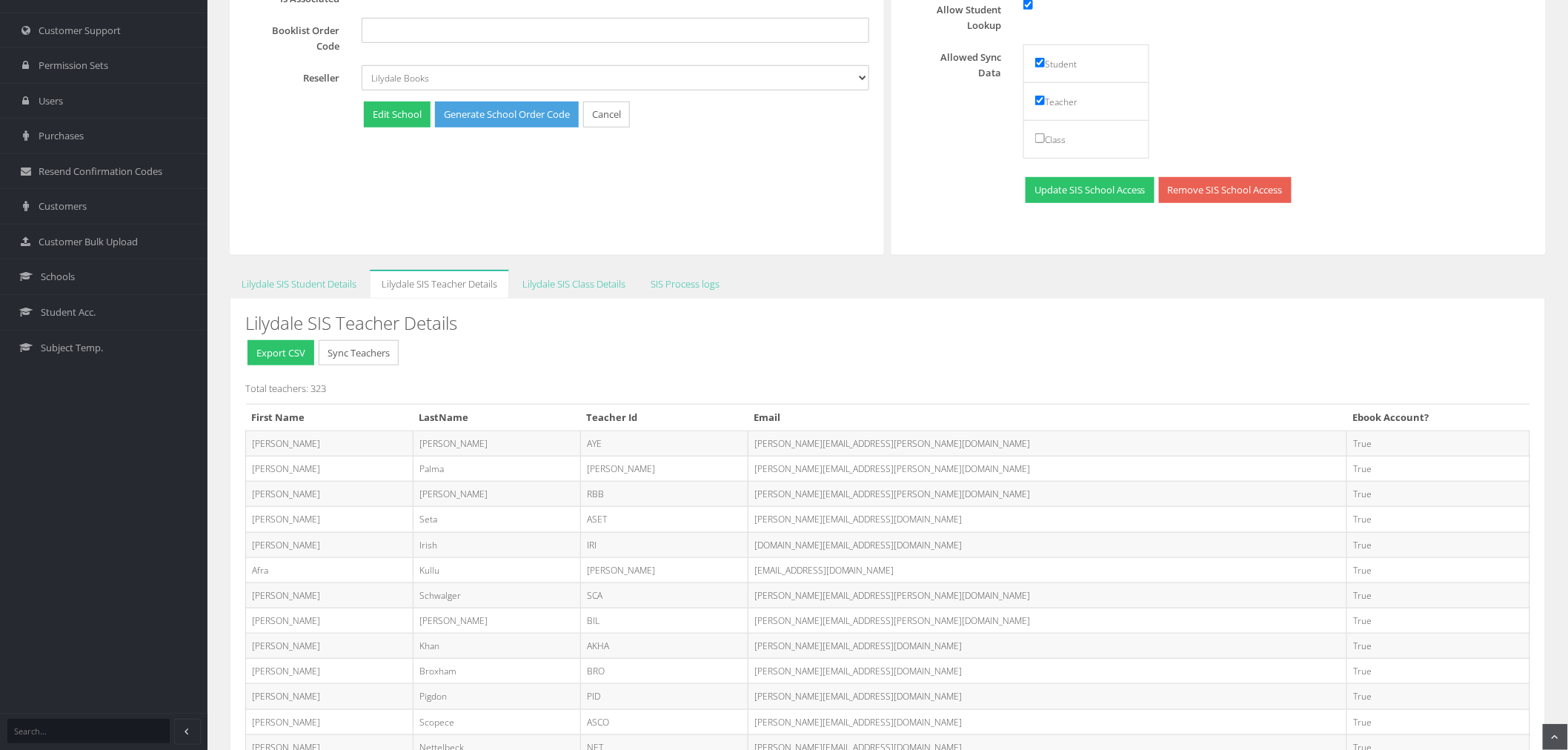
click at [702, 214] on div "Edit School School Name [GEOGRAPHIC_DATA] Login Account Type Default Google Mic…" at bounding box center [557, 29] width 654 height 450
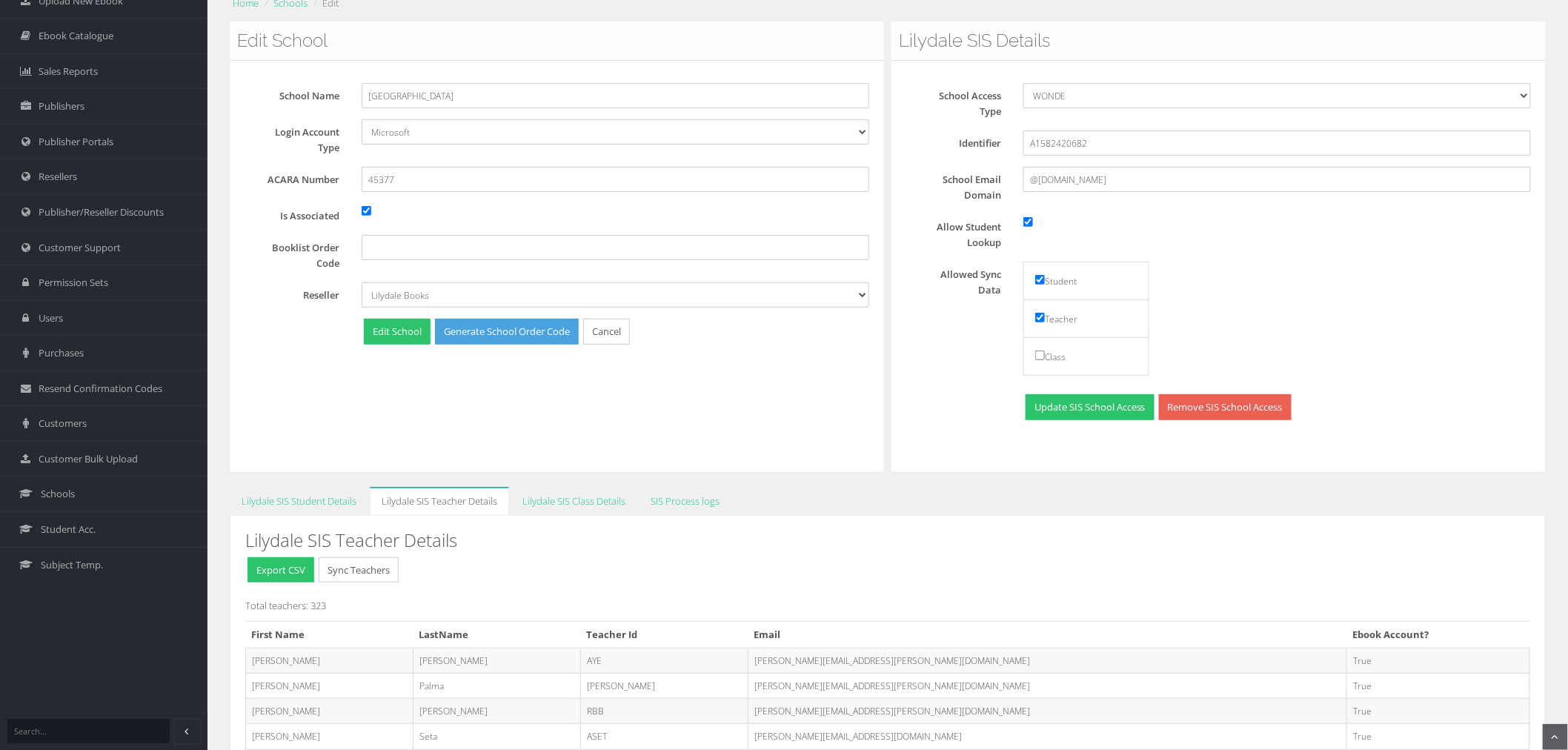
scroll to position [82, 0]
